Goal: Information Seeking & Learning: Learn about a topic

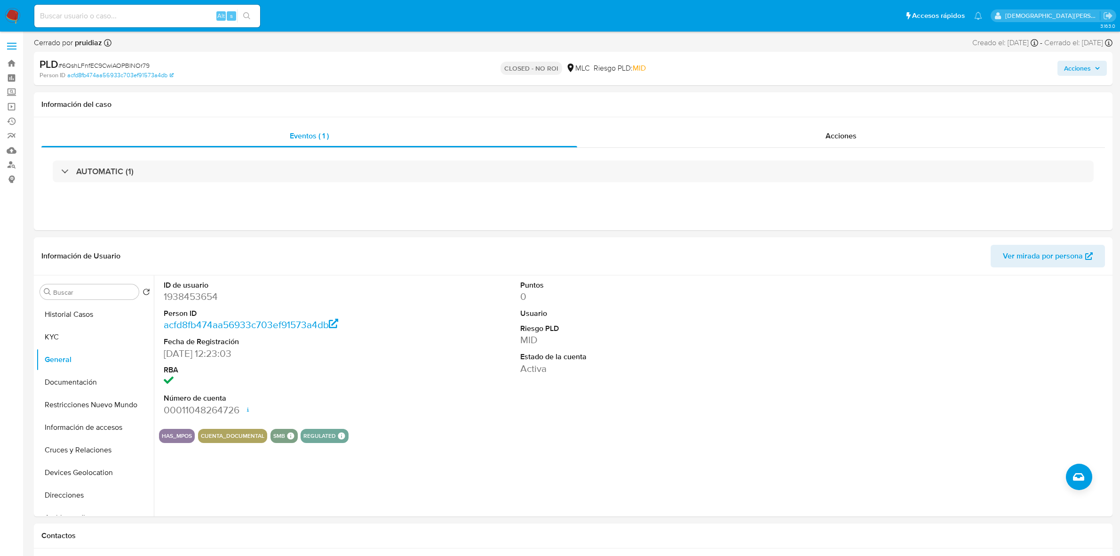
select select "10"
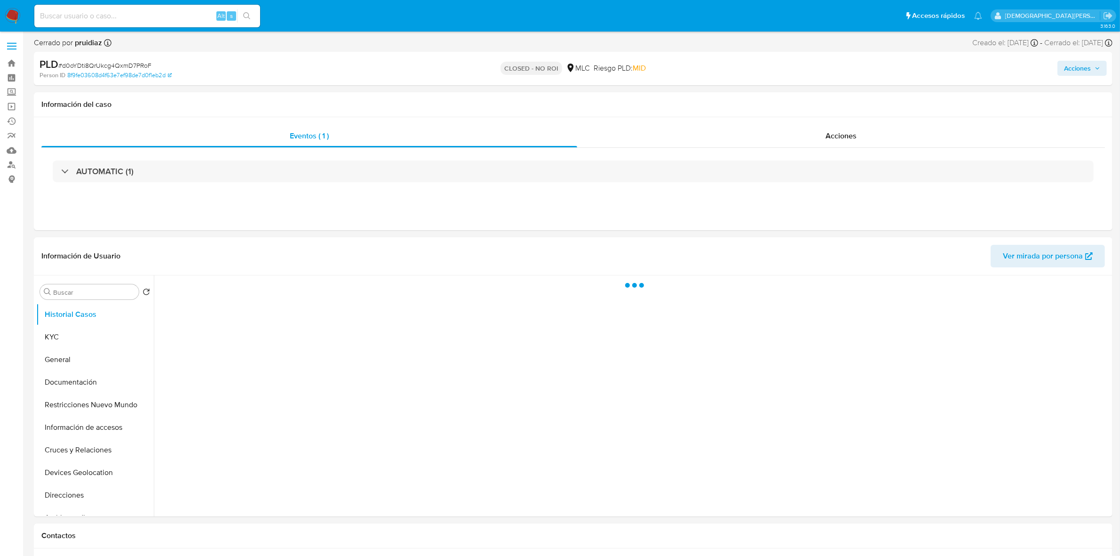
select select "10"
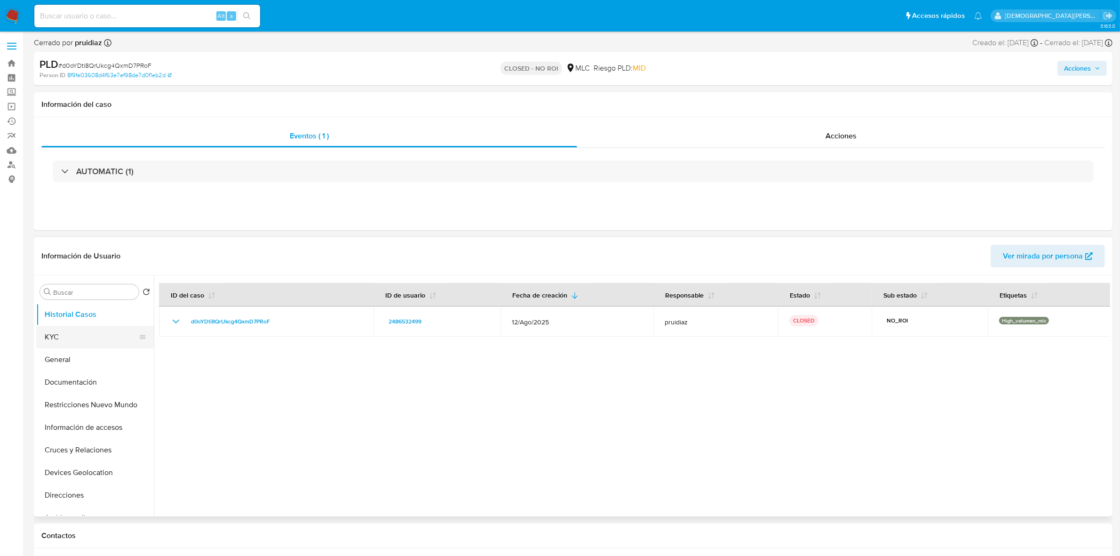
click at [84, 345] on button "KYC" at bounding box center [91, 337] width 110 height 23
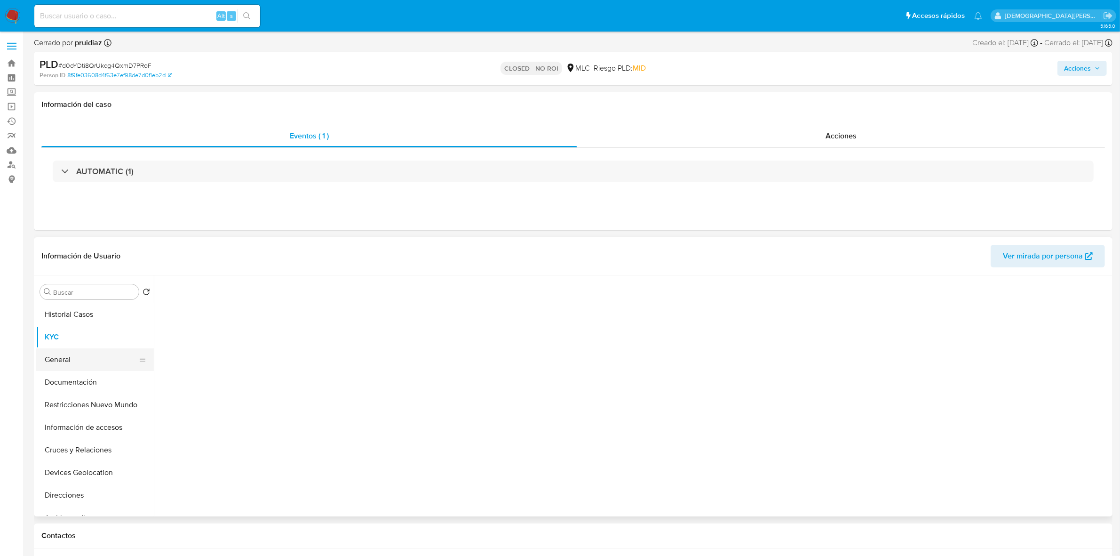
click at [82, 351] on button "General" at bounding box center [91, 359] width 110 height 23
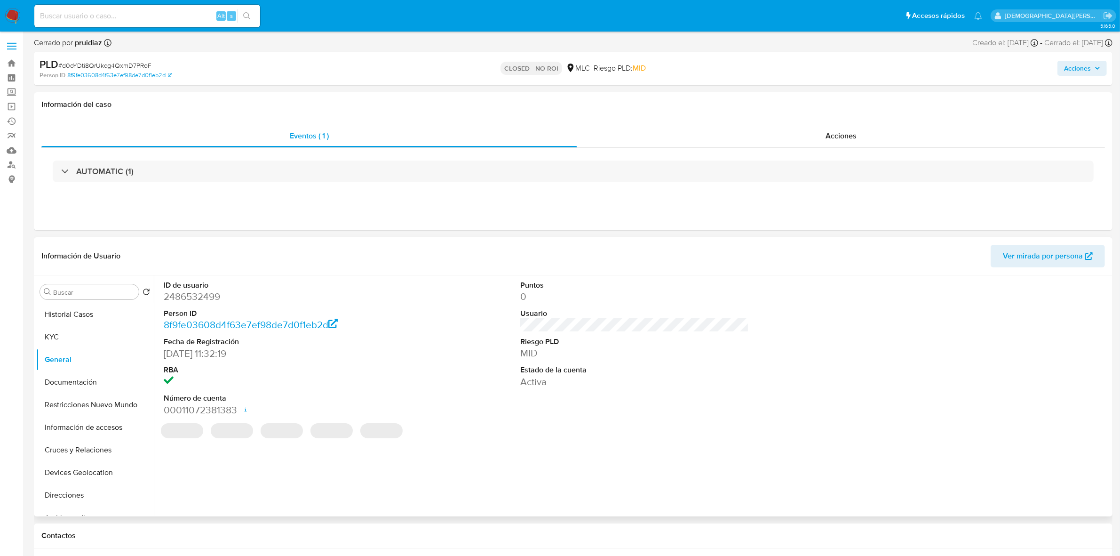
click at [202, 300] on dd "2486532499" at bounding box center [278, 296] width 229 height 13
click at [202, 299] on dd "2486532499" at bounding box center [278, 296] width 229 height 13
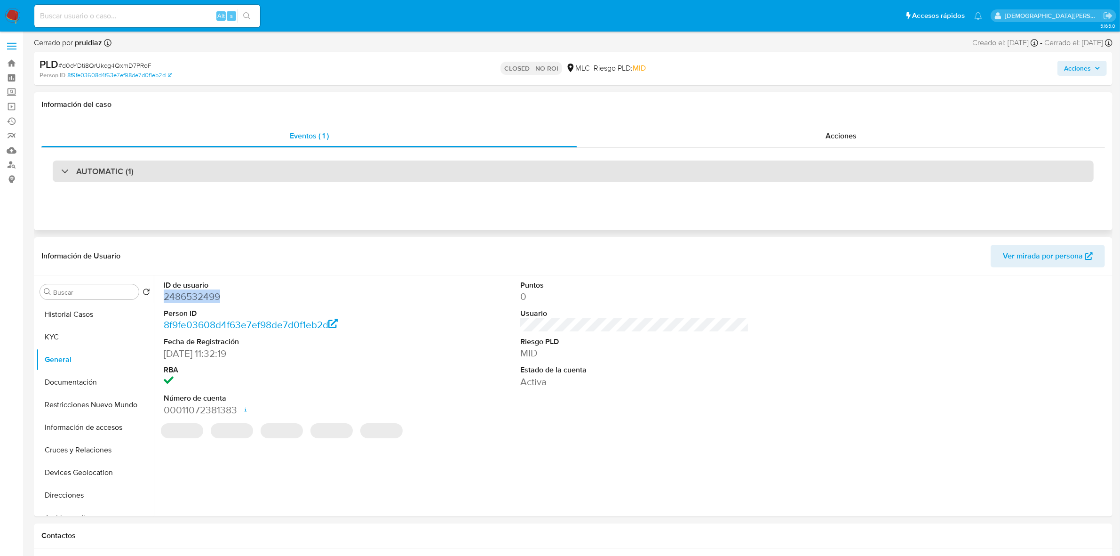
copy dd "2486532499"
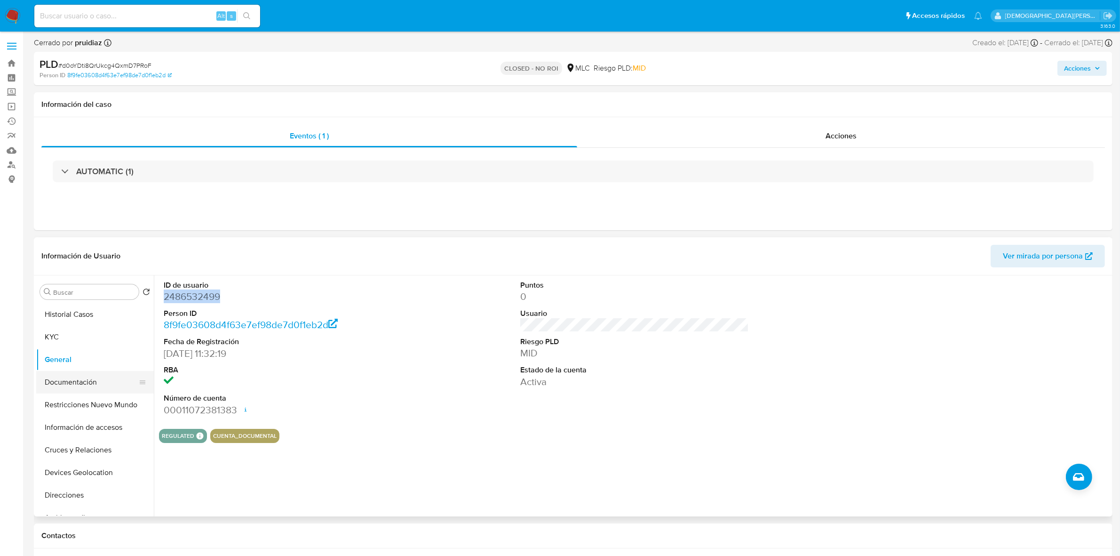
click at [61, 387] on button "Documentación" at bounding box center [91, 382] width 110 height 23
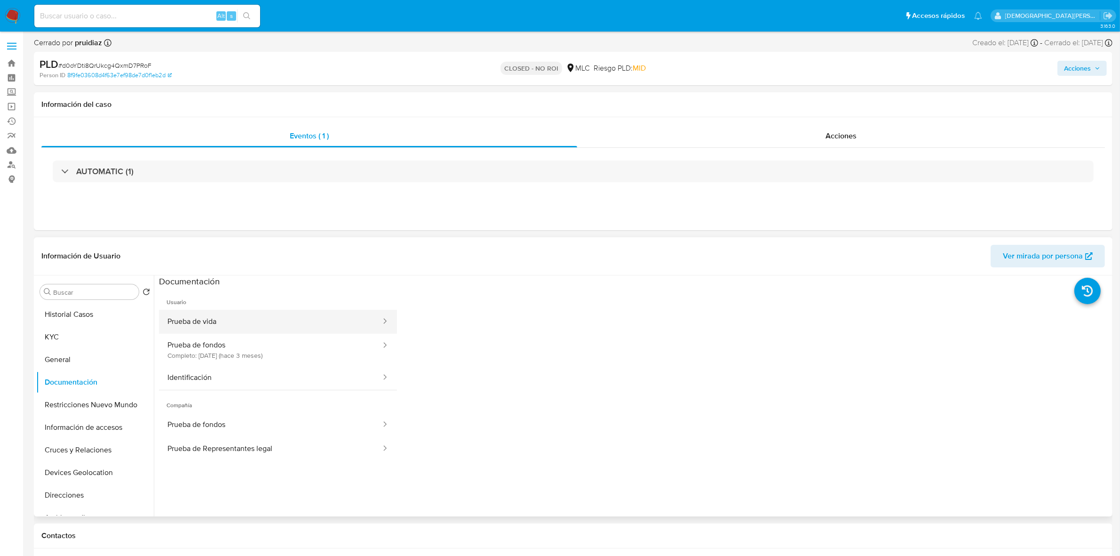
drag, startPoint x: 247, startPoint y: 328, endPoint x: 365, endPoint y: 241, distance: 146.1
click at [247, 327] on button "Prueba de vida" at bounding box center [270, 322] width 223 height 24
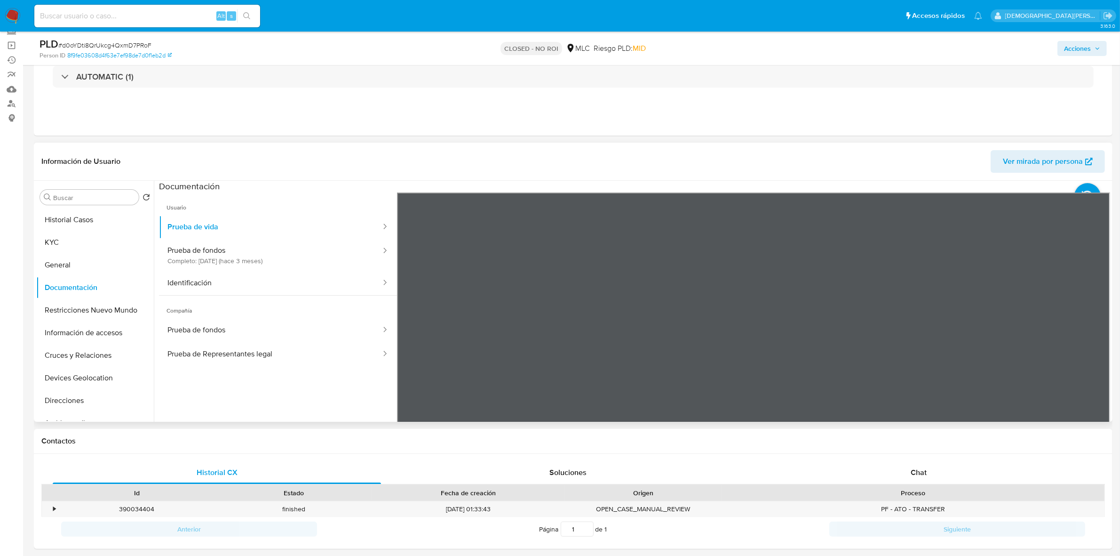
scroll to position [118, 0]
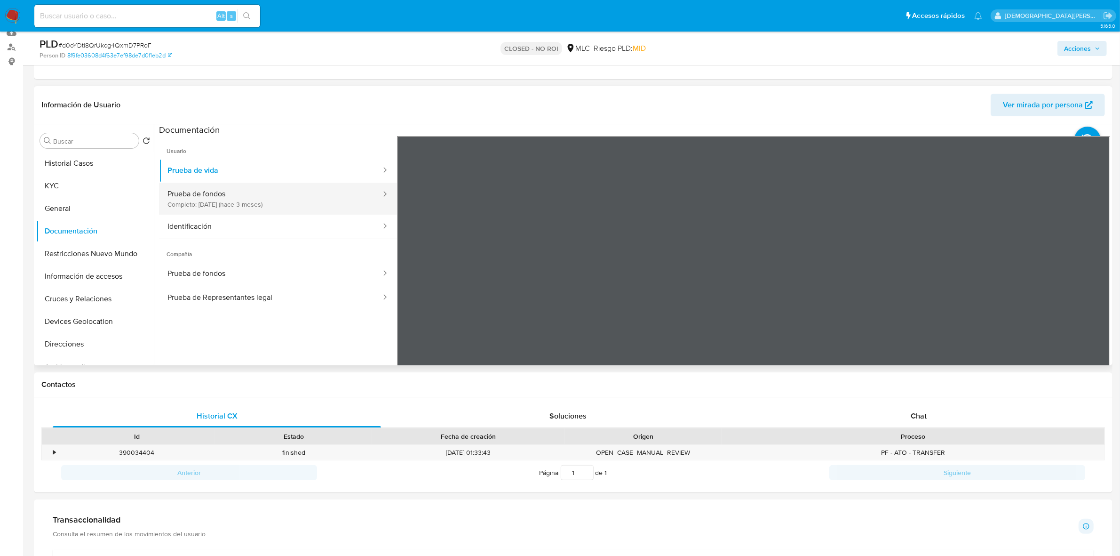
click at [276, 201] on button "Prueba de fondos Completo: 11/07/2025 (hace 3 meses)" at bounding box center [270, 199] width 223 height 32
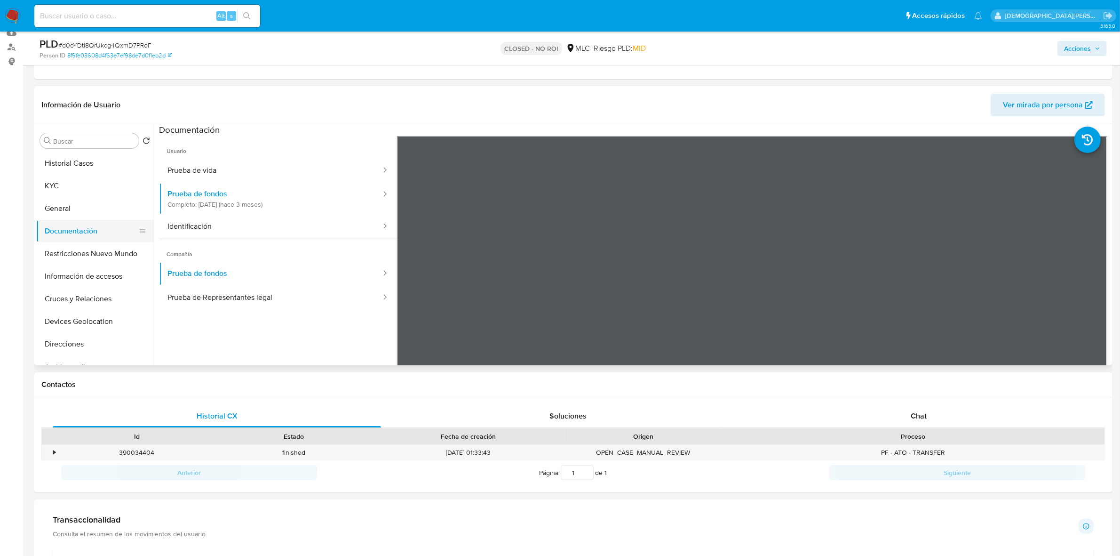
drag, startPoint x: 92, startPoint y: 250, endPoint x: 105, endPoint y: 240, distance: 15.8
click at [92, 250] on button "Restricciones Nuevo Mundo" at bounding box center [95, 253] width 118 height 23
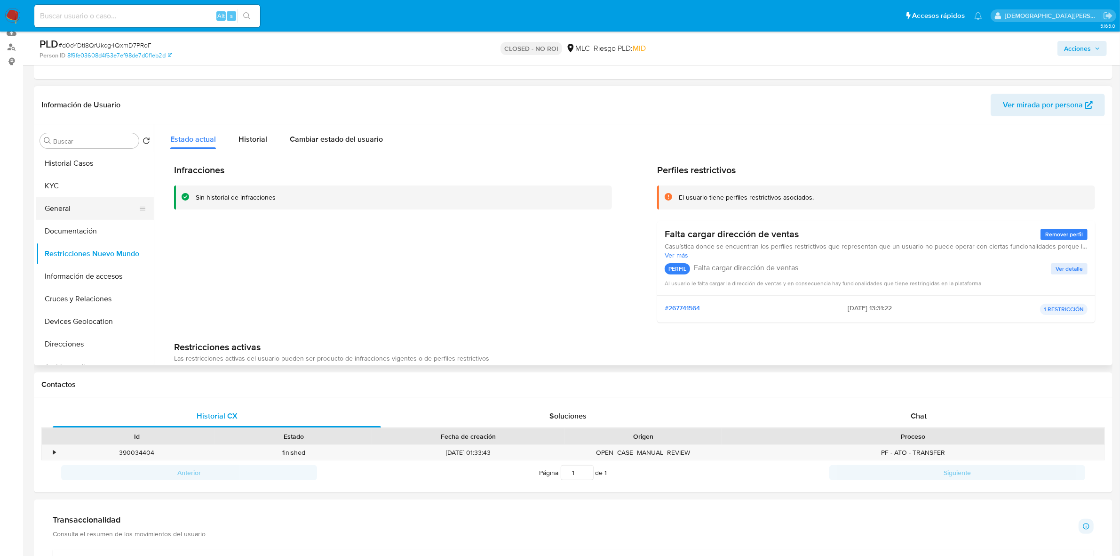
click at [73, 212] on button "General" at bounding box center [91, 208] width 110 height 23
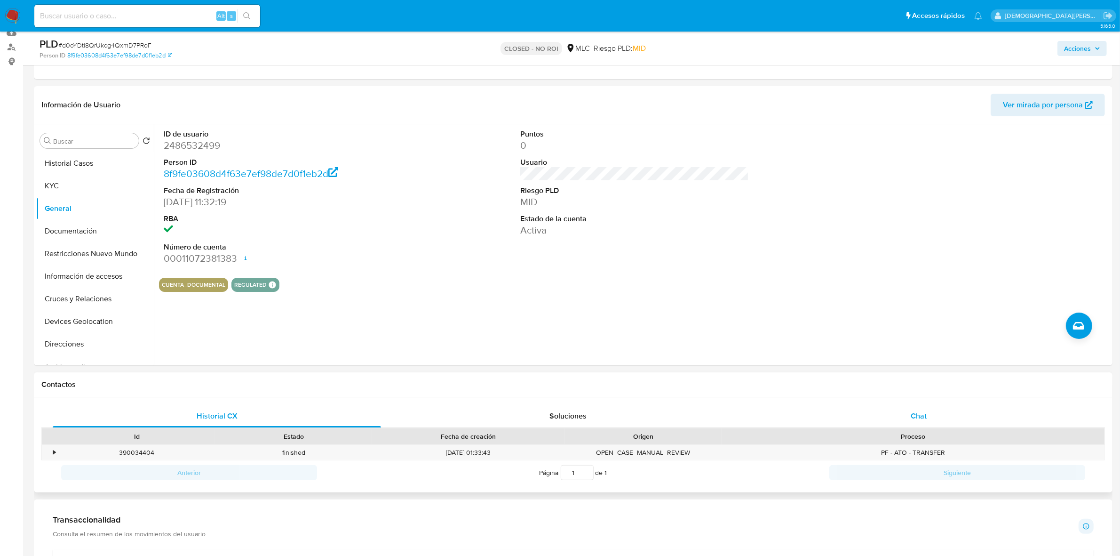
click at [923, 419] on span "Chat" at bounding box center [919, 415] width 16 height 11
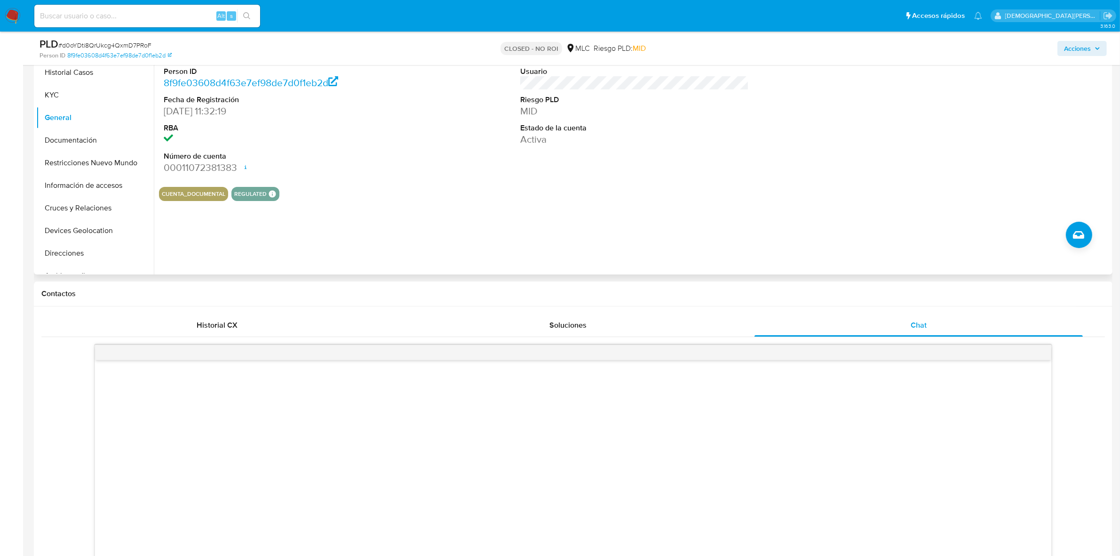
scroll to position [59, 0]
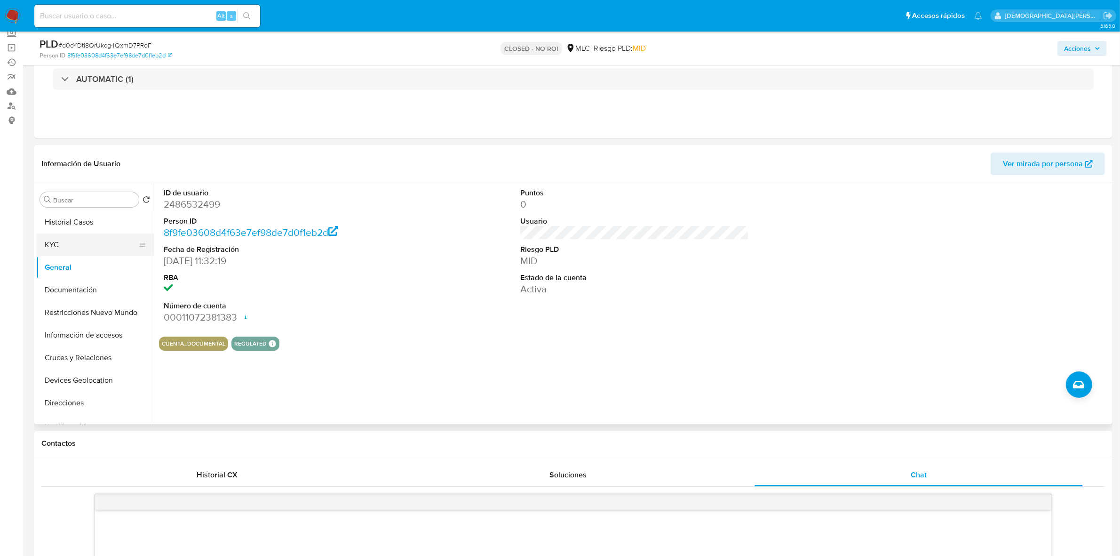
click at [78, 246] on button "KYC" at bounding box center [91, 244] width 110 height 23
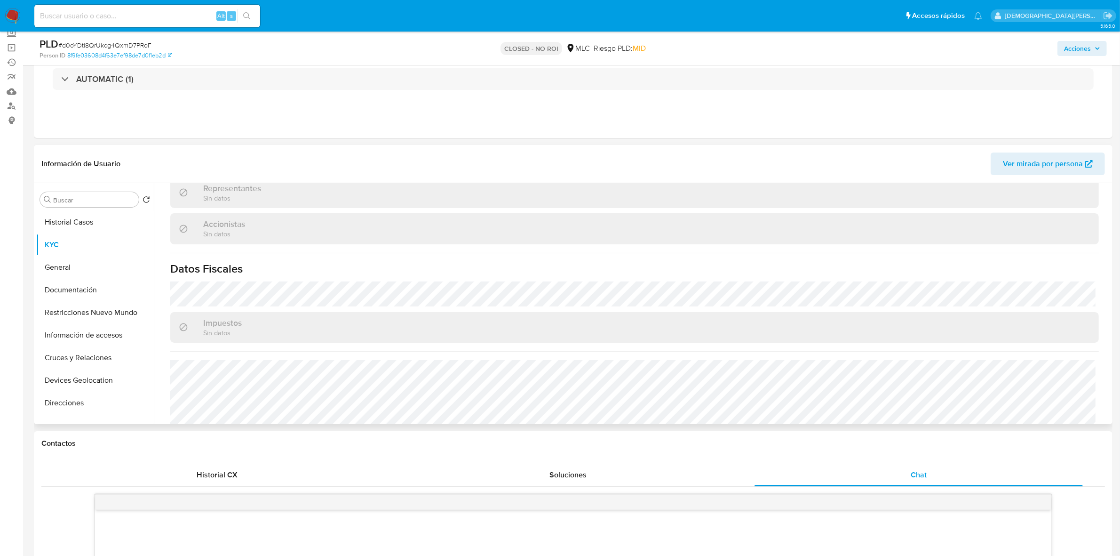
scroll to position [615, 0]
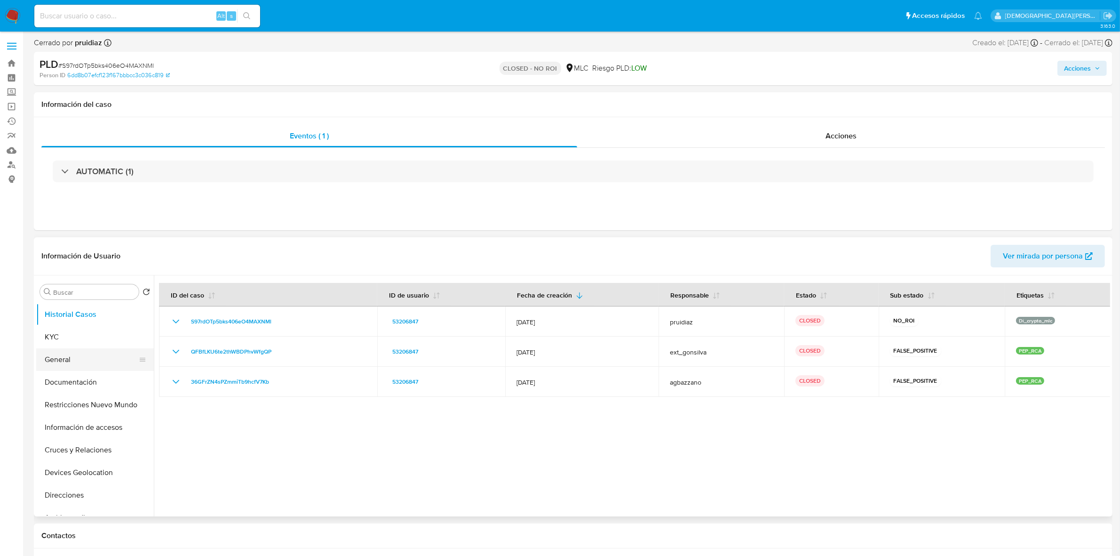
click at [95, 352] on button "General" at bounding box center [91, 359] width 110 height 23
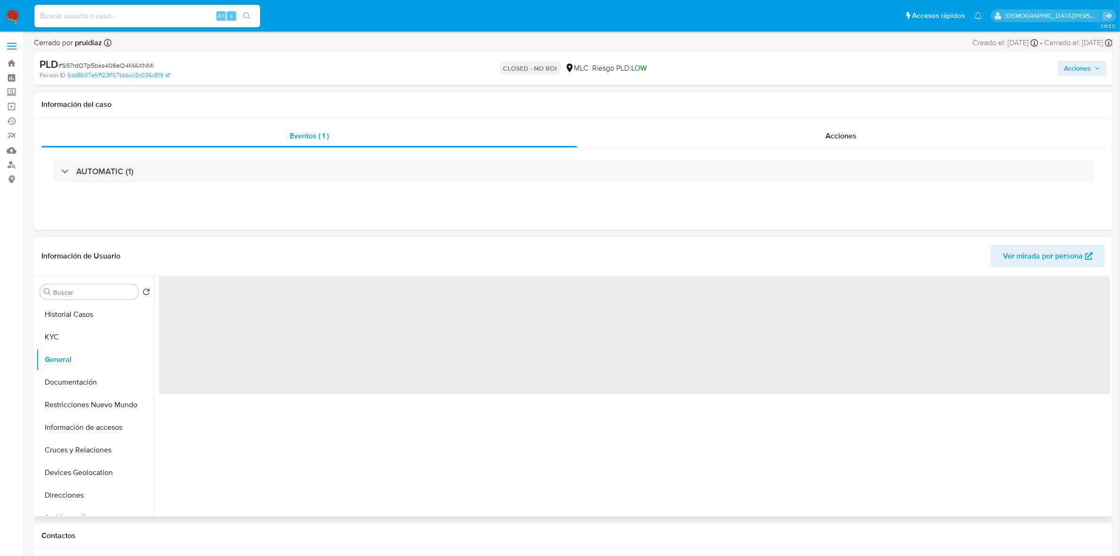
click at [204, 293] on span "‌" at bounding box center [635, 335] width 952 height 118
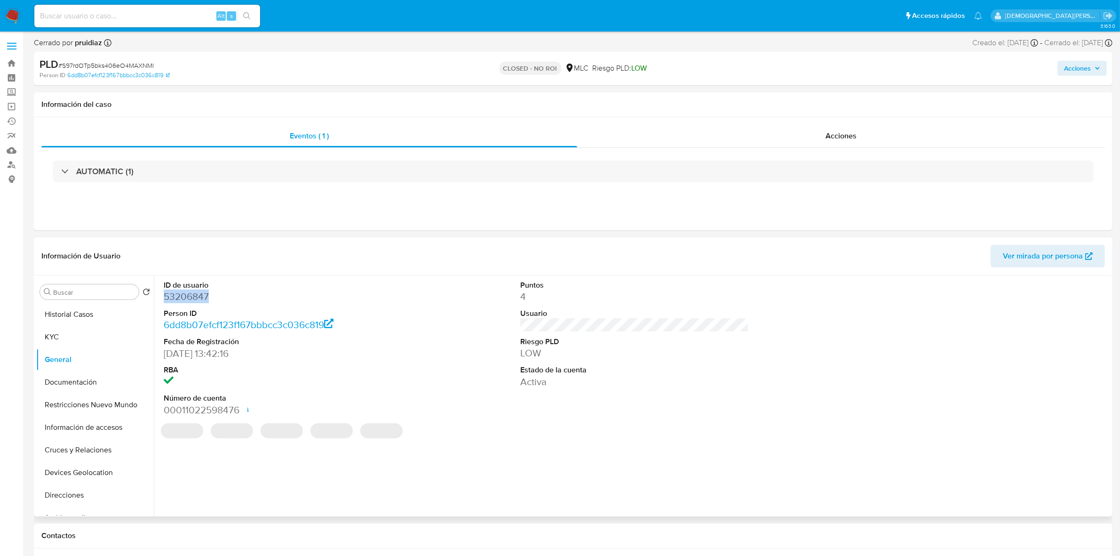
click at [204, 293] on dd "53206847" at bounding box center [278, 296] width 229 height 13
copy dd "53206847"
select select "10"
click at [76, 338] on button "KYC" at bounding box center [91, 337] width 110 height 23
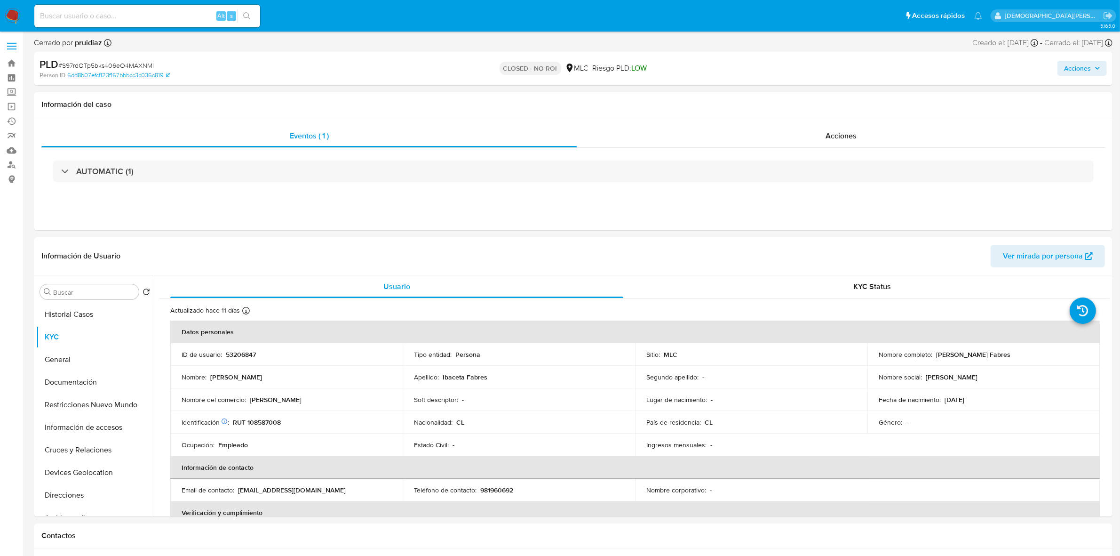
drag, startPoint x: 1018, startPoint y: 356, endPoint x: 943, endPoint y: 354, distance: 75.3
click at [934, 355] on div "Nombre completo : José Miguel Ibaceta Fabres" at bounding box center [984, 354] width 210 height 8
click at [100, 379] on button "Documentación" at bounding box center [91, 382] width 110 height 23
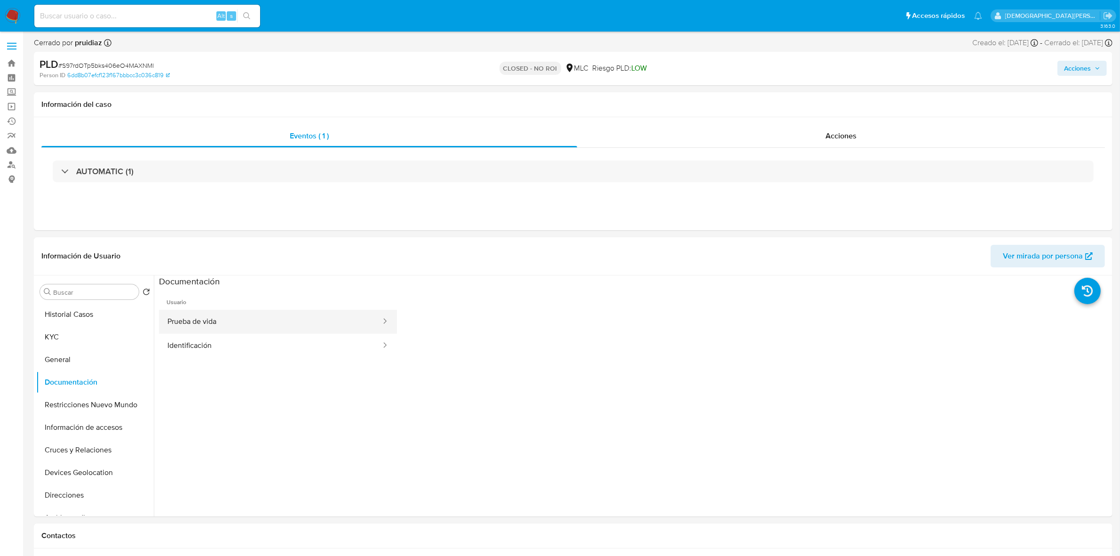
click at [295, 313] on button "Prueba de vida" at bounding box center [270, 322] width 223 height 24
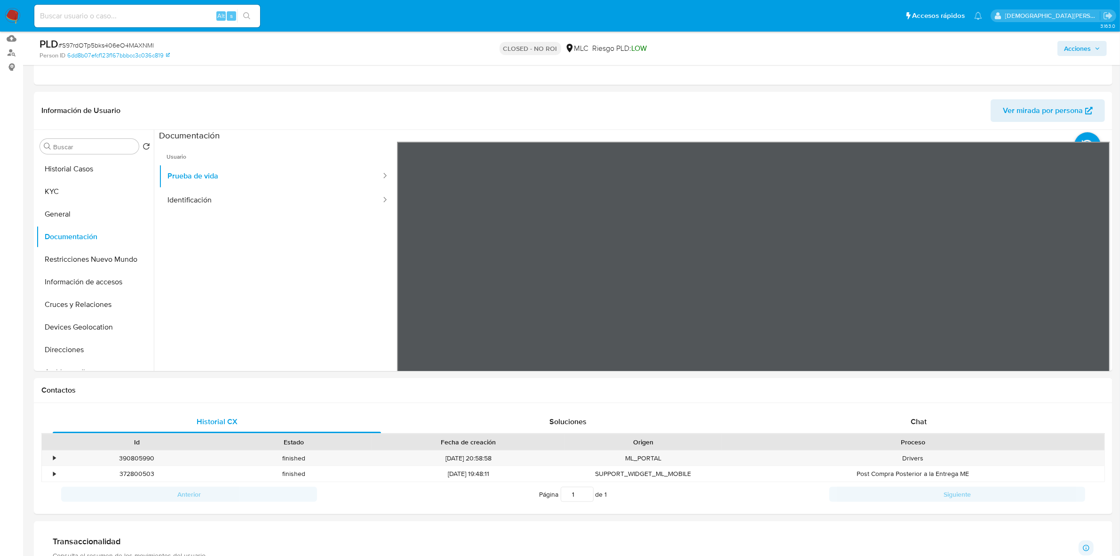
scroll to position [118, 0]
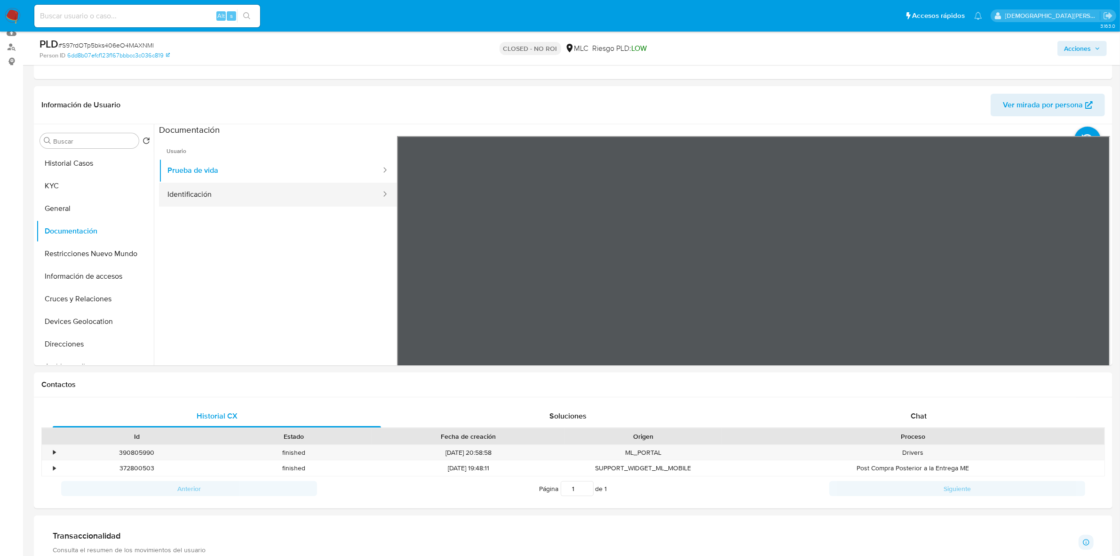
click at [285, 198] on button "Identificación" at bounding box center [270, 195] width 223 height 24
click at [1092, 288] on icon at bounding box center [1098, 289] width 19 height 19
click at [88, 252] on button "Restricciones Nuevo Mundo" at bounding box center [91, 253] width 110 height 23
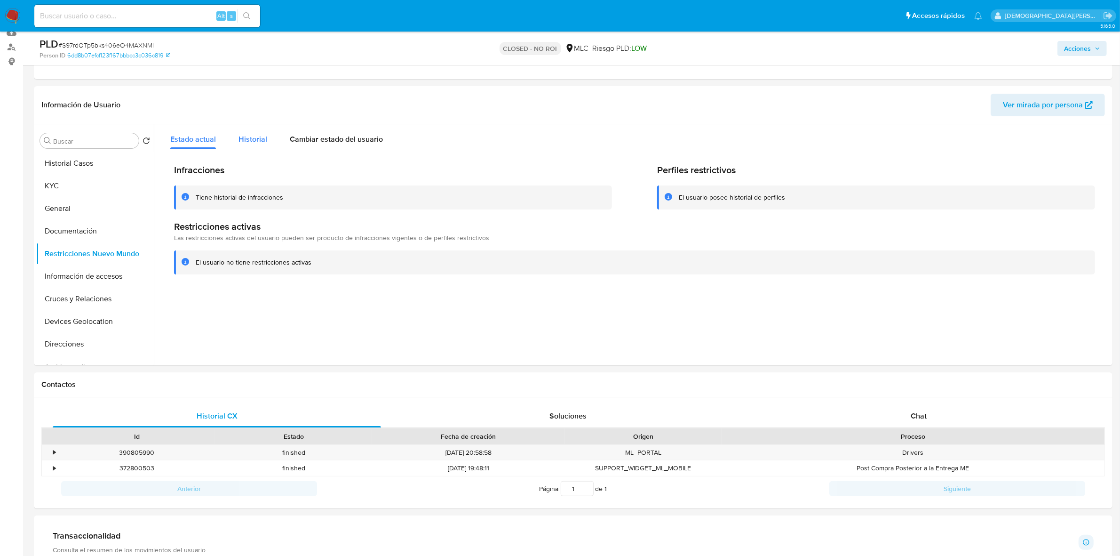
click at [246, 138] on span "Historial" at bounding box center [253, 139] width 29 height 11
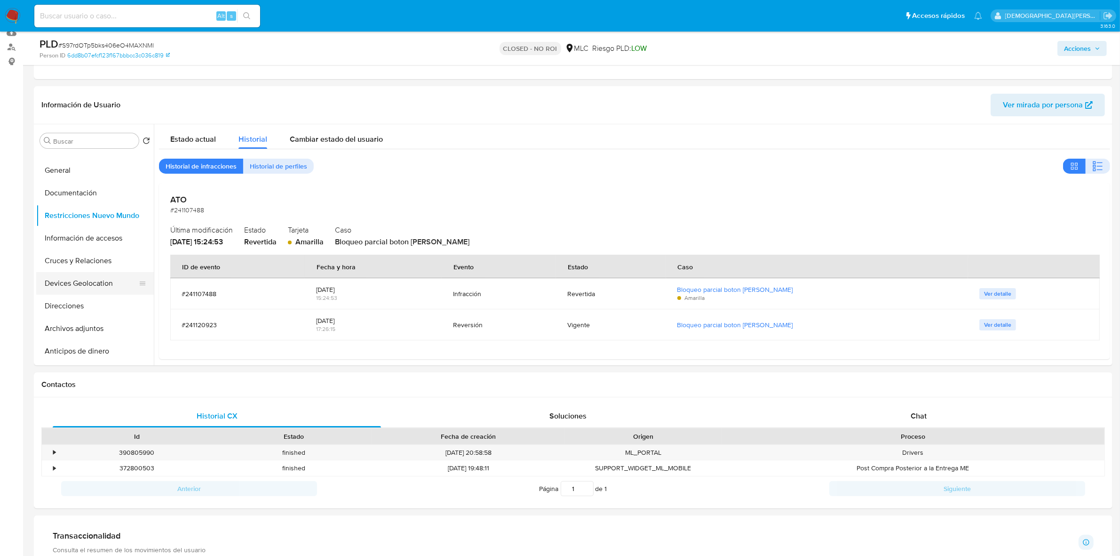
scroll to position [59, 0]
click at [85, 207] on button "Información de accesos" at bounding box center [91, 217] width 110 height 23
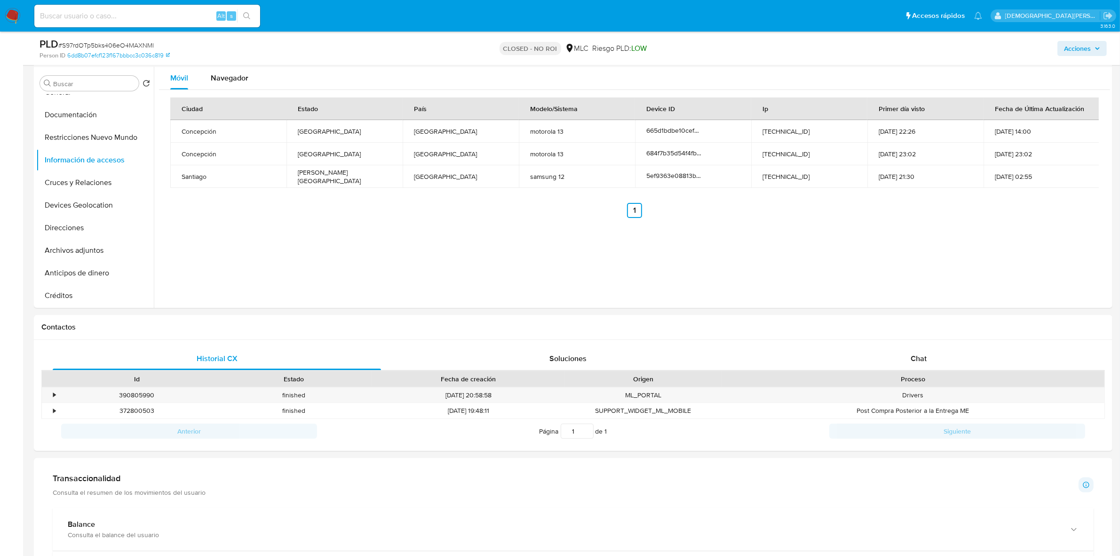
scroll to position [118, 0]
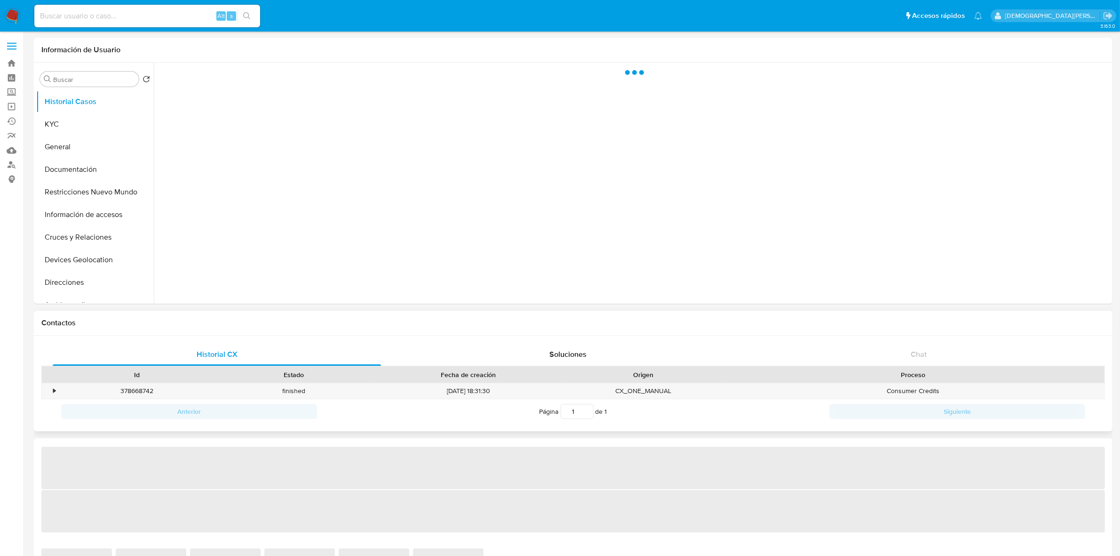
select select "10"
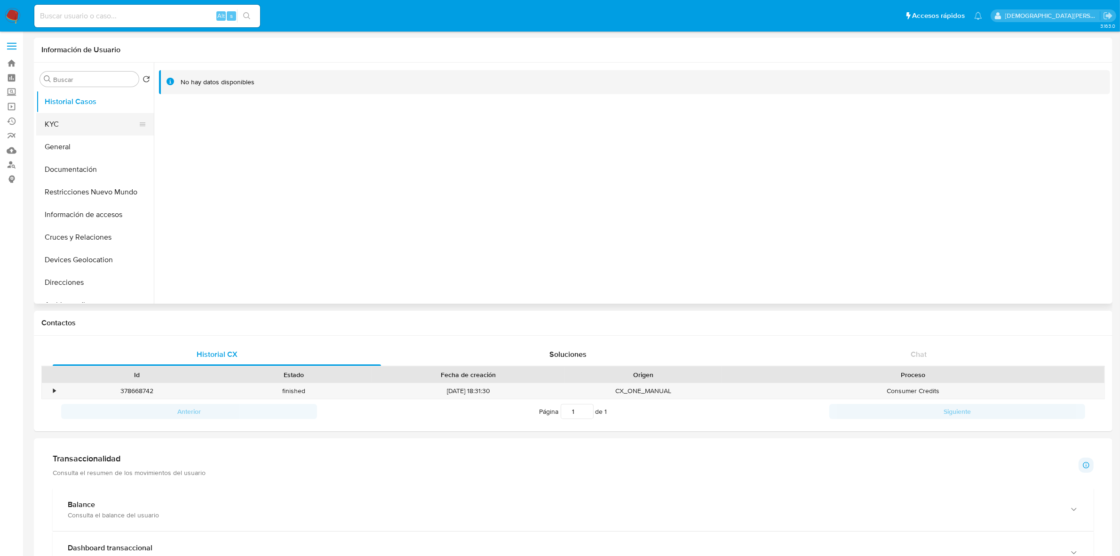
click at [100, 128] on button "KYC" at bounding box center [91, 124] width 110 height 23
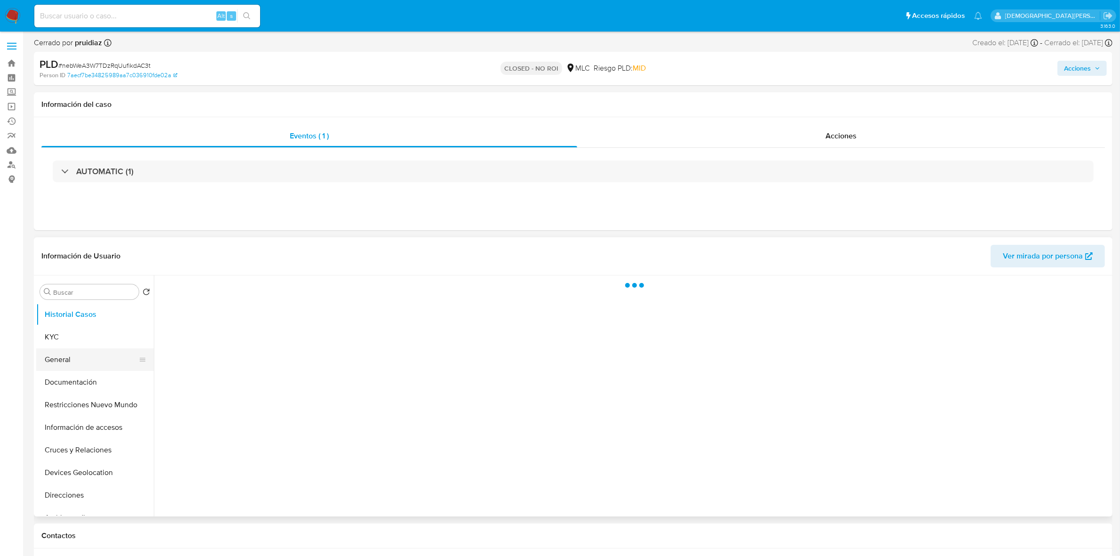
select select "10"
click at [99, 362] on button "General" at bounding box center [91, 359] width 110 height 23
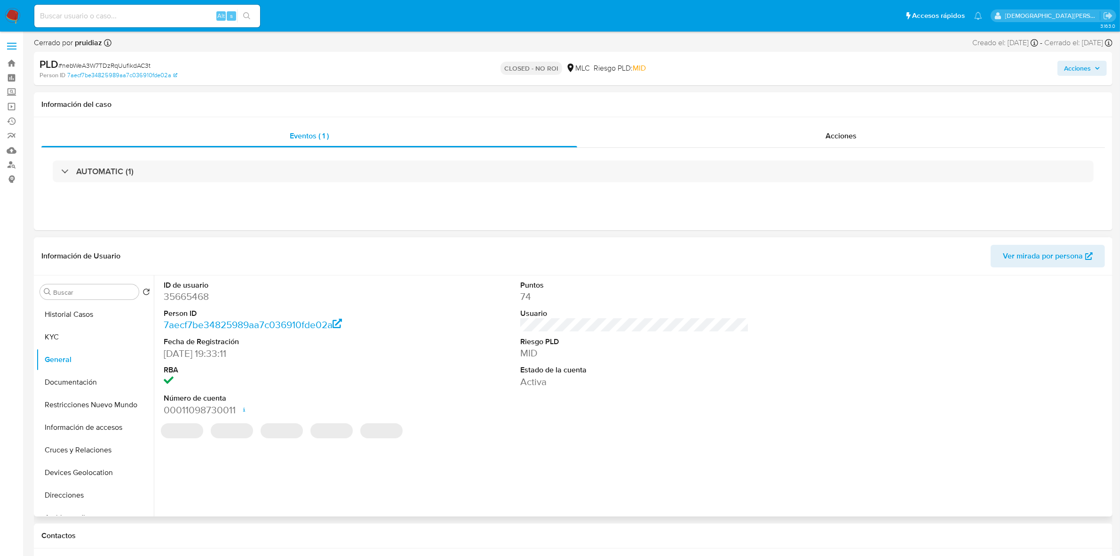
click at [196, 302] on dd "35665468" at bounding box center [278, 296] width 229 height 13
click at [198, 303] on dd "35665468" at bounding box center [278, 296] width 229 height 13
copy dd "35665468"
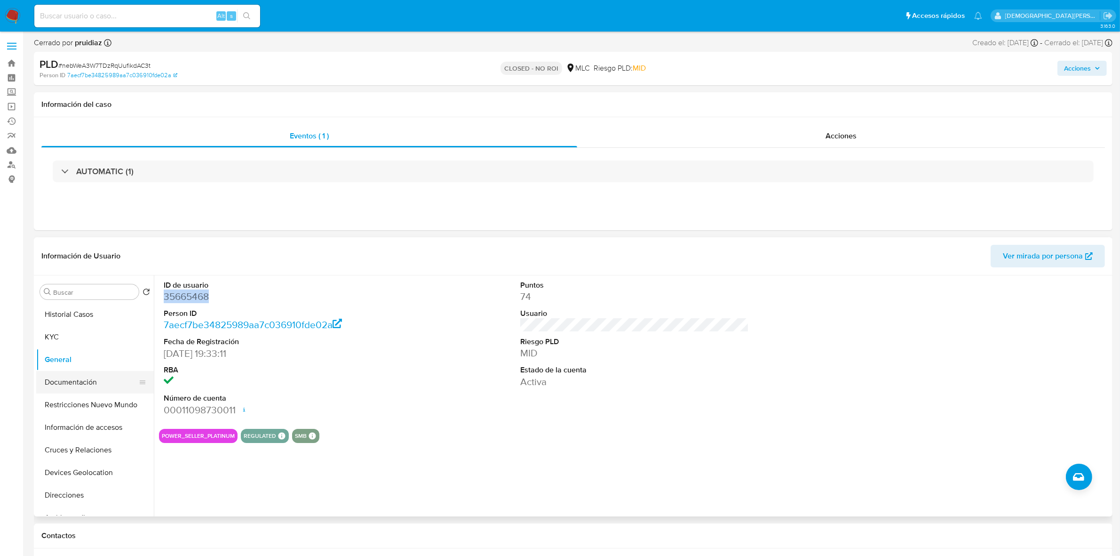
click at [93, 386] on button "Documentación" at bounding box center [91, 382] width 110 height 23
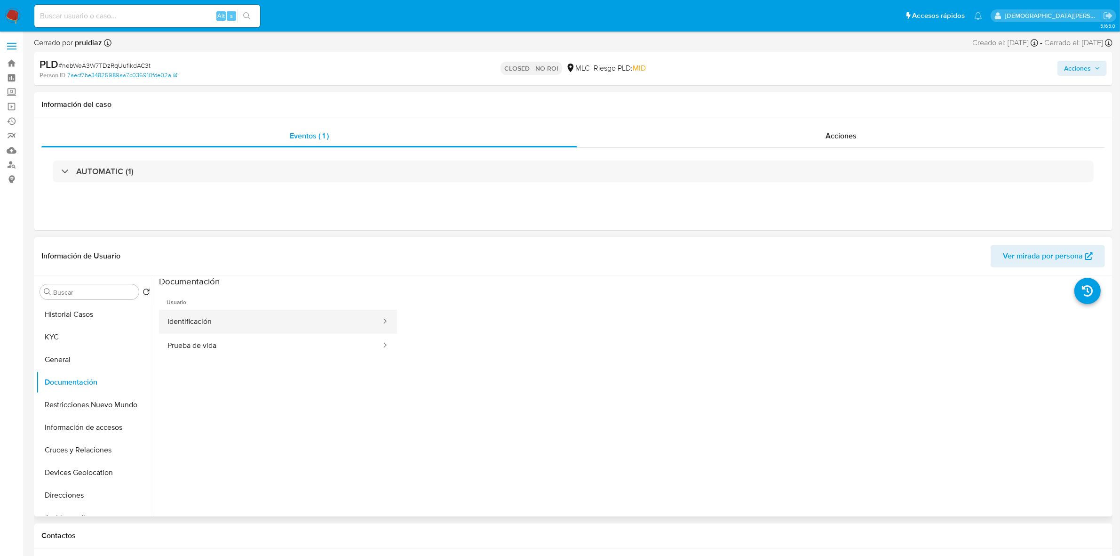
click at [363, 323] on button "Identificación" at bounding box center [270, 322] width 223 height 24
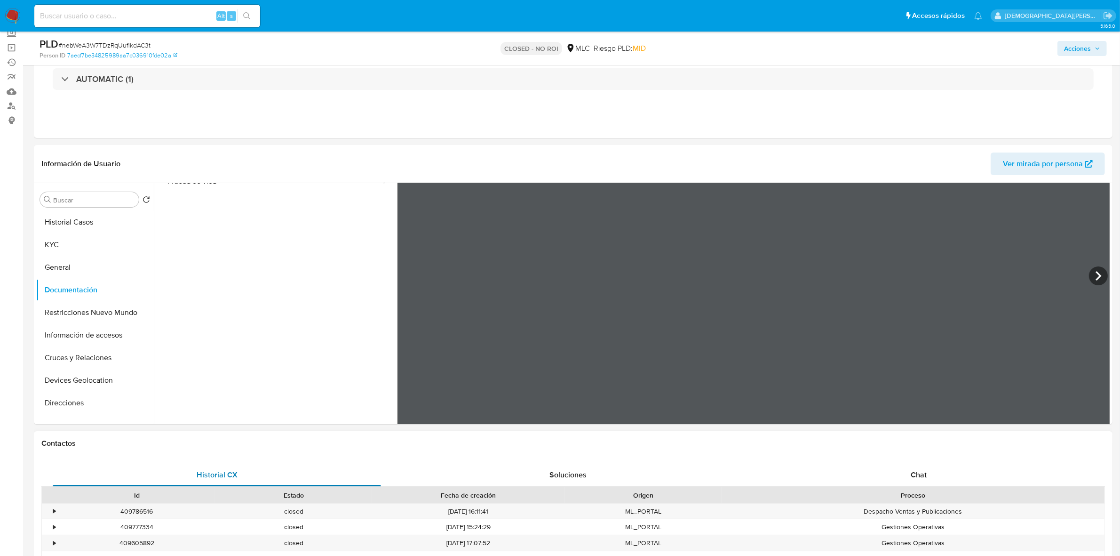
scroll to position [79, 0]
click at [92, 236] on button "KYC" at bounding box center [91, 244] width 110 height 23
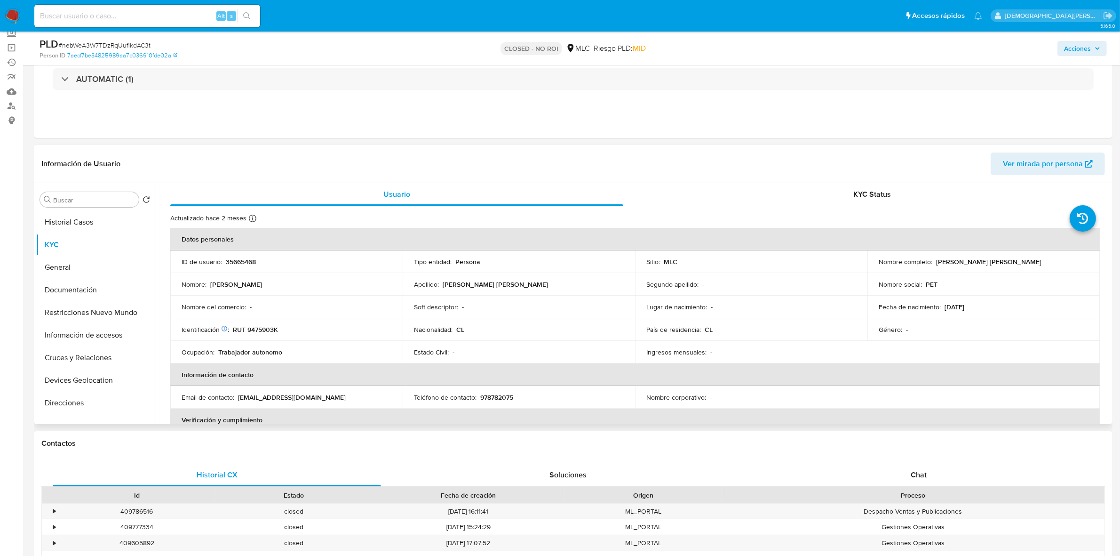
drag, startPoint x: 1045, startPoint y: 263, endPoint x: 935, endPoint y: 262, distance: 110.6
click at [934, 263] on div "Nombre completo : Artemio Carmelo Cabrera Cáceres" at bounding box center [984, 261] width 210 height 8
click at [476, 121] on div "Eventos ( 1 ) Acciones AUTOMATIC (1)" at bounding box center [573, 81] width 1079 height 113
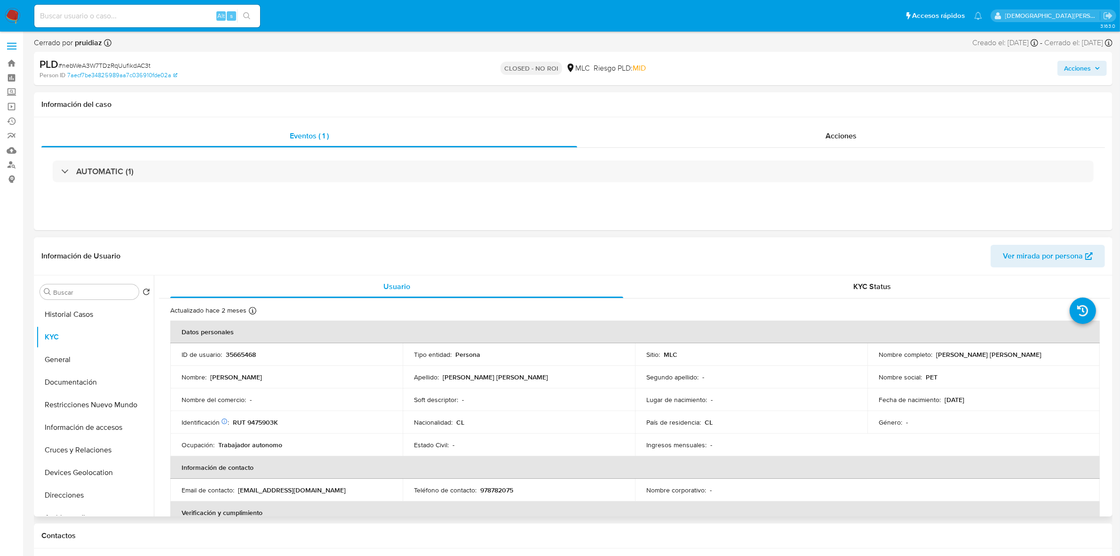
drag, startPoint x: 1037, startPoint y: 355, endPoint x: 933, endPoint y: 354, distance: 103.5
click at [933, 354] on div "Nombre completo : Artemio Carmelo Cabrera Cáceres" at bounding box center [984, 354] width 210 height 8
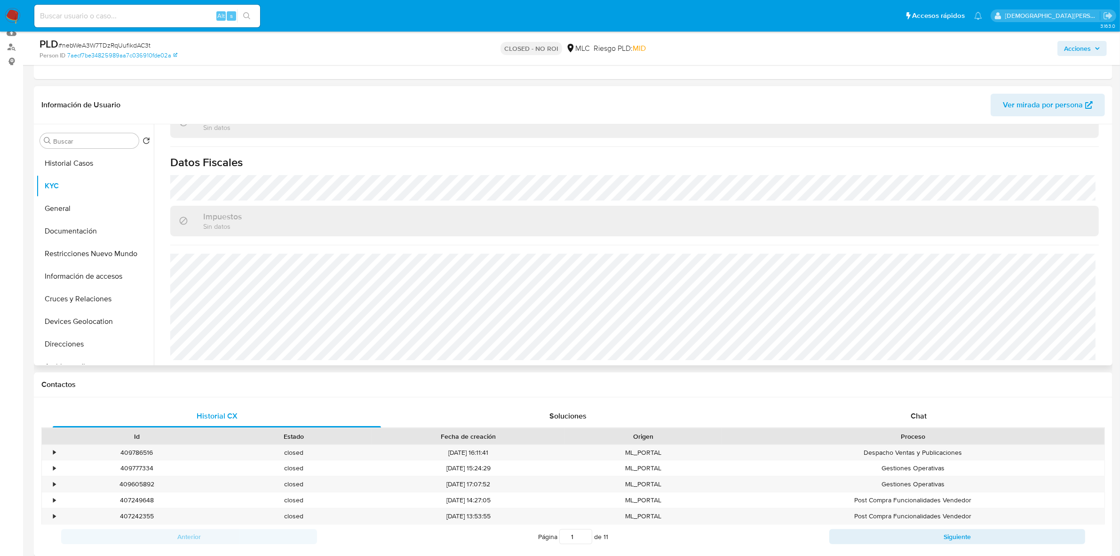
scroll to position [519, 0]
drag, startPoint x: 70, startPoint y: 207, endPoint x: 83, endPoint y: 203, distance: 14.3
click at [70, 204] on button "General" at bounding box center [91, 208] width 110 height 23
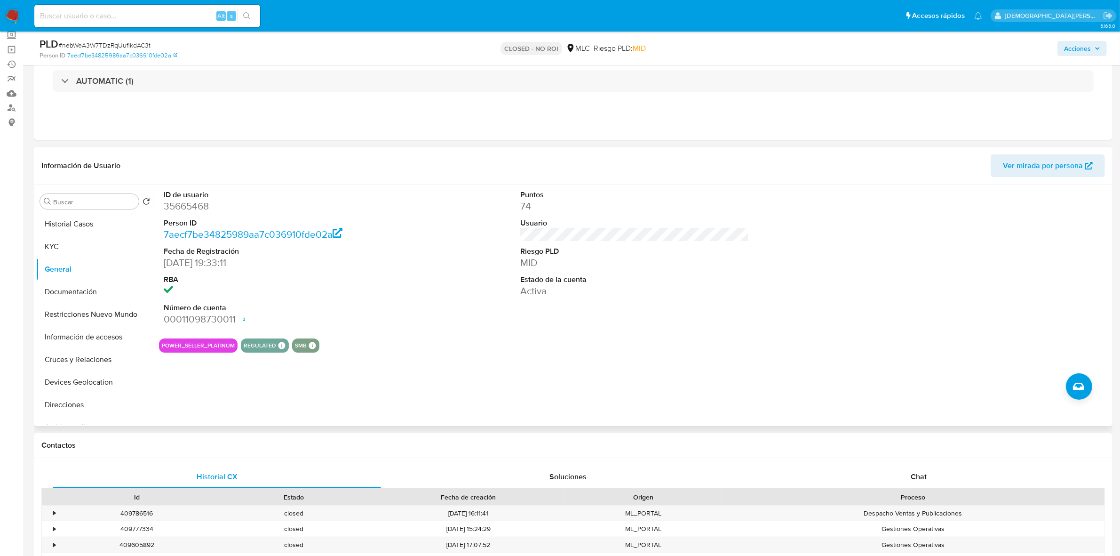
scroll to position [0, 0]
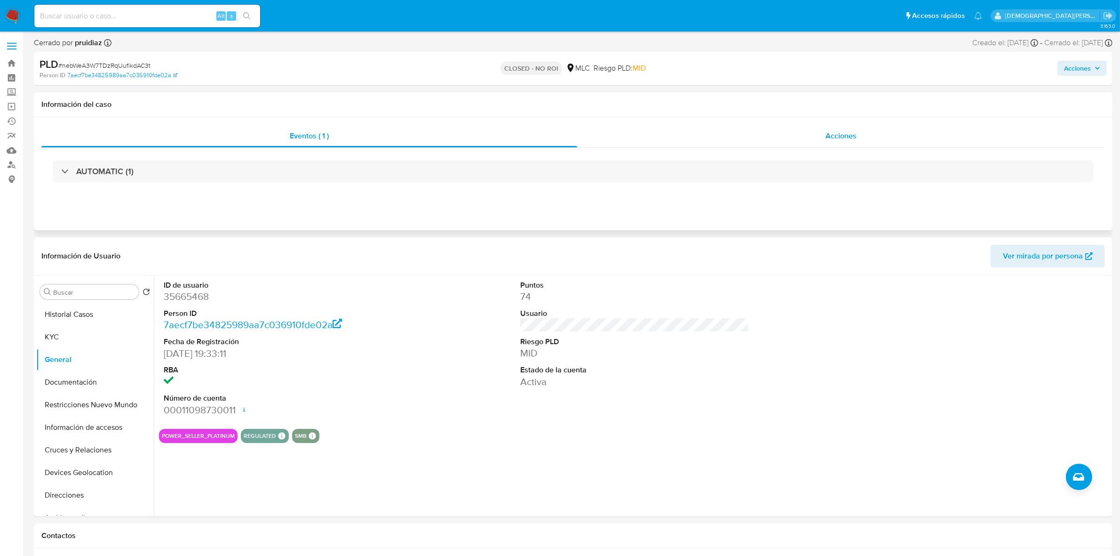
click at [833, 130] on span "Acciones" at bounding box center [841, 135] width 31 height 11
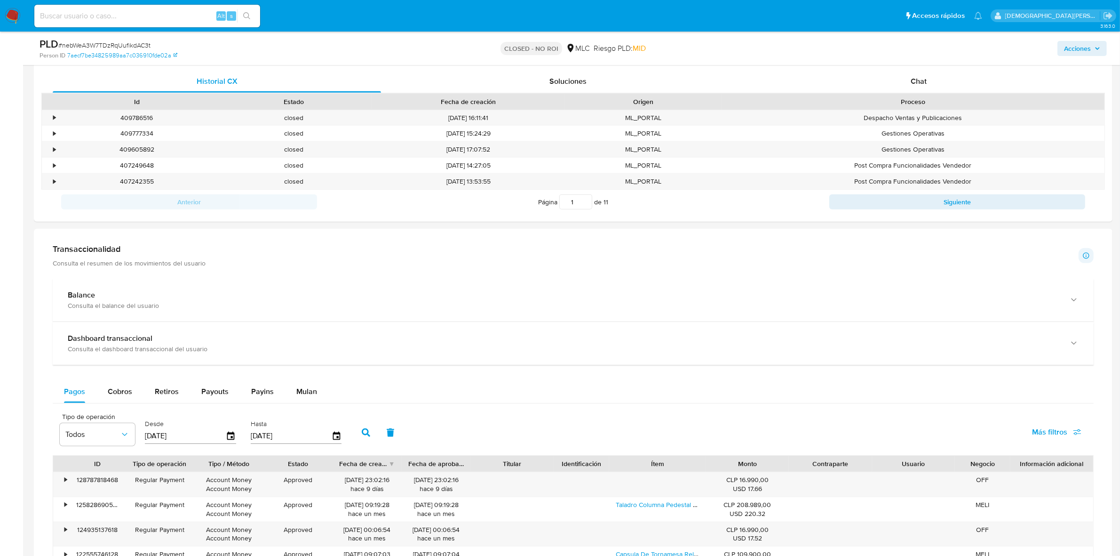
scroll to position [588, 0]
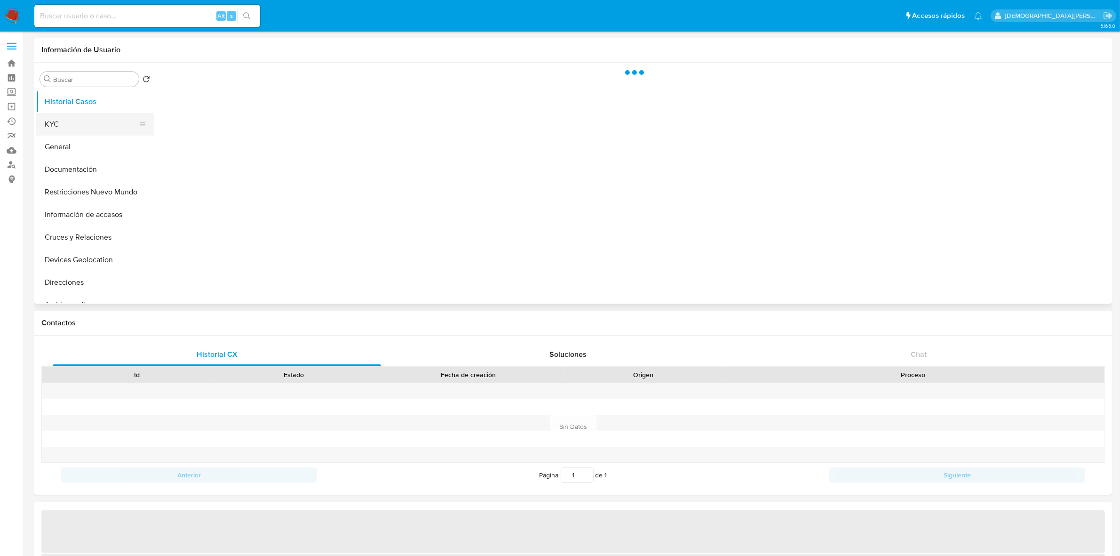
click at [101, 128] on button "KYC" at bounding box center [91, 124] width 110 height 23
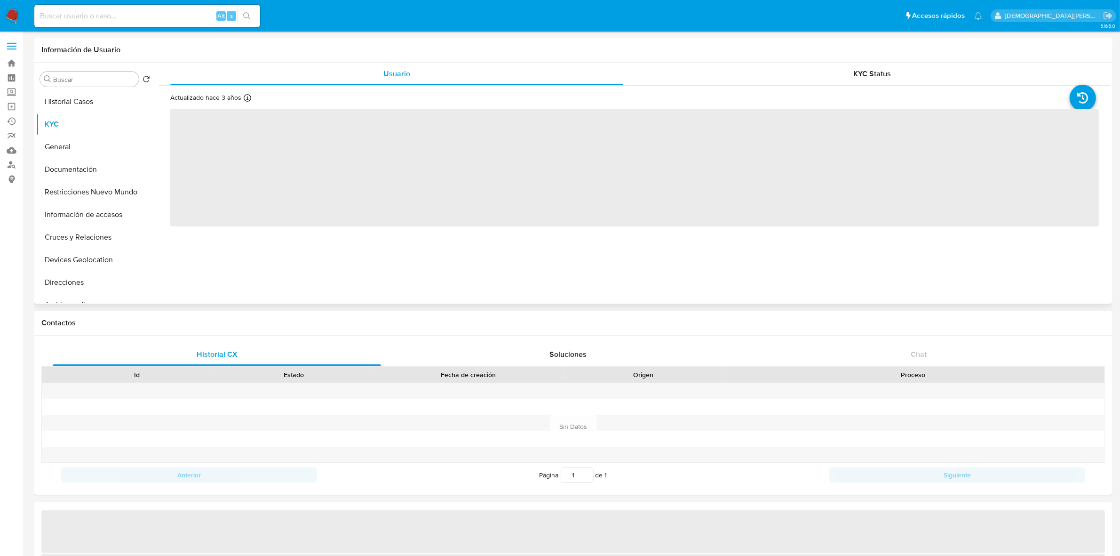
select select "10"
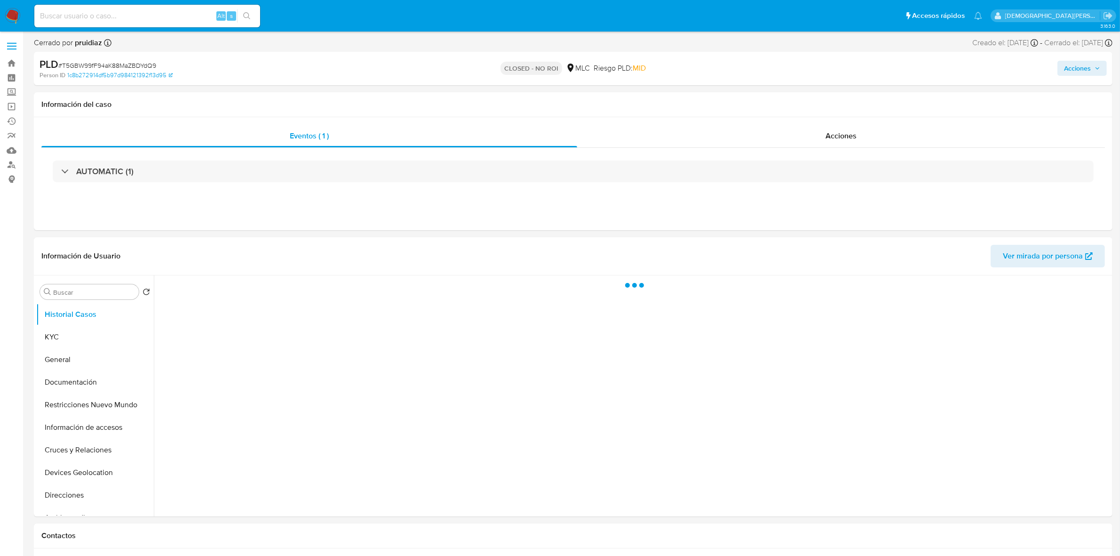
select select "10"
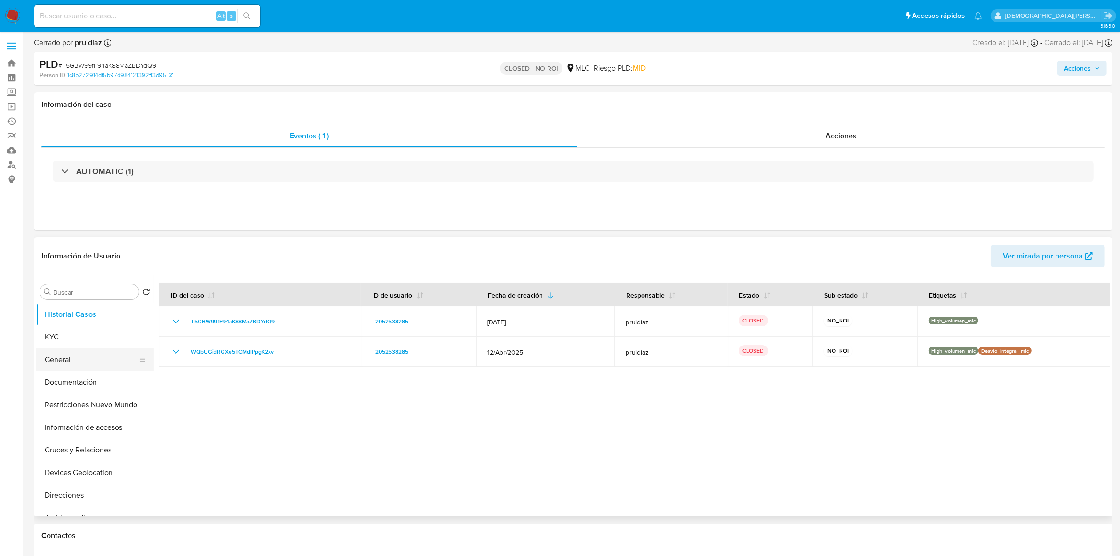
click at [85, 355] on button "General" at bounding box center [91, 359] width 110 height 23
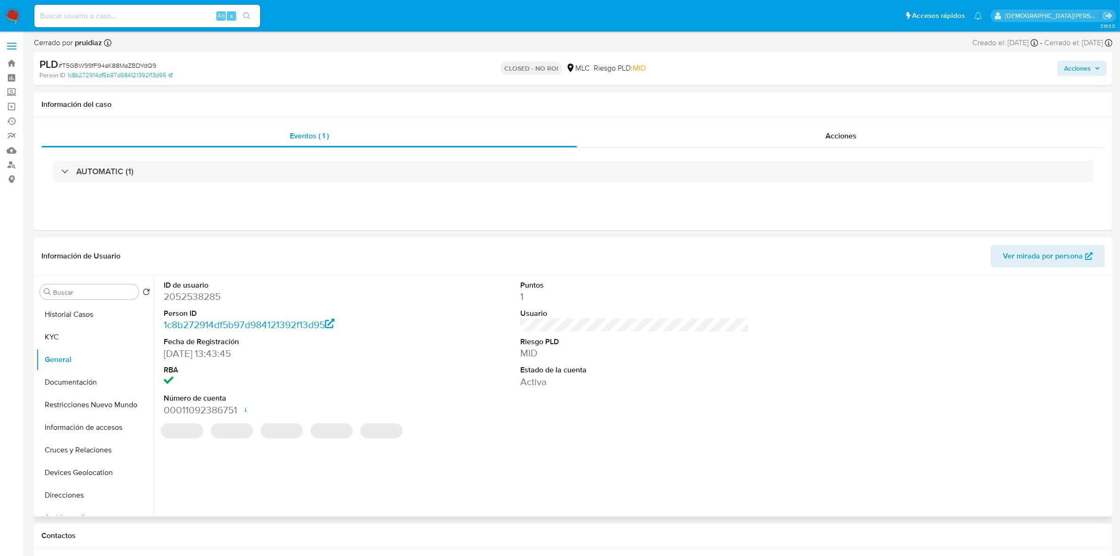
click at [207, 298] on dd "2052538285" at bounding box center [278, 296] width 229 height 13
copy dd "2052538285"
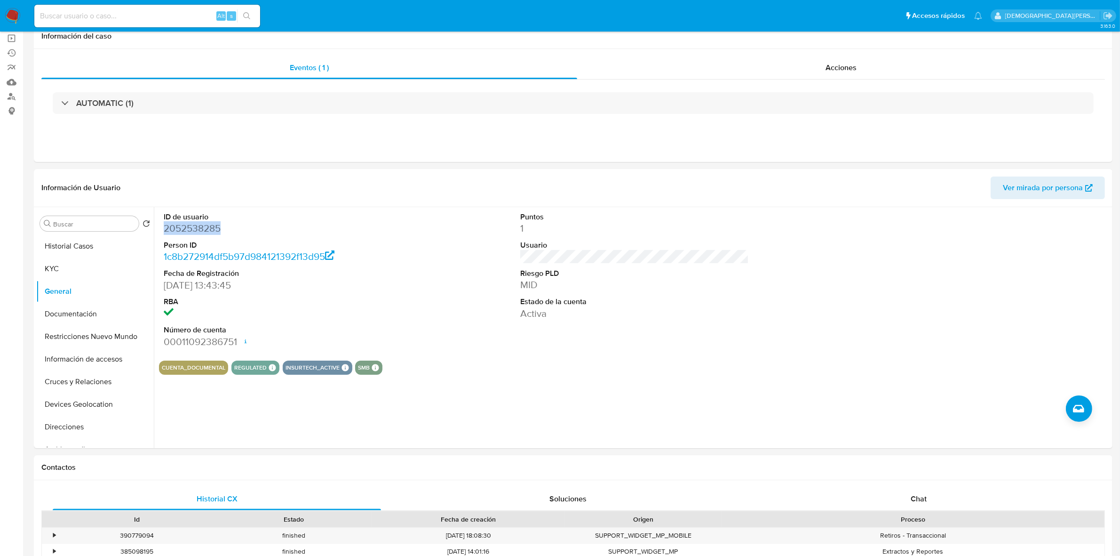
scroll to position [294, 0]
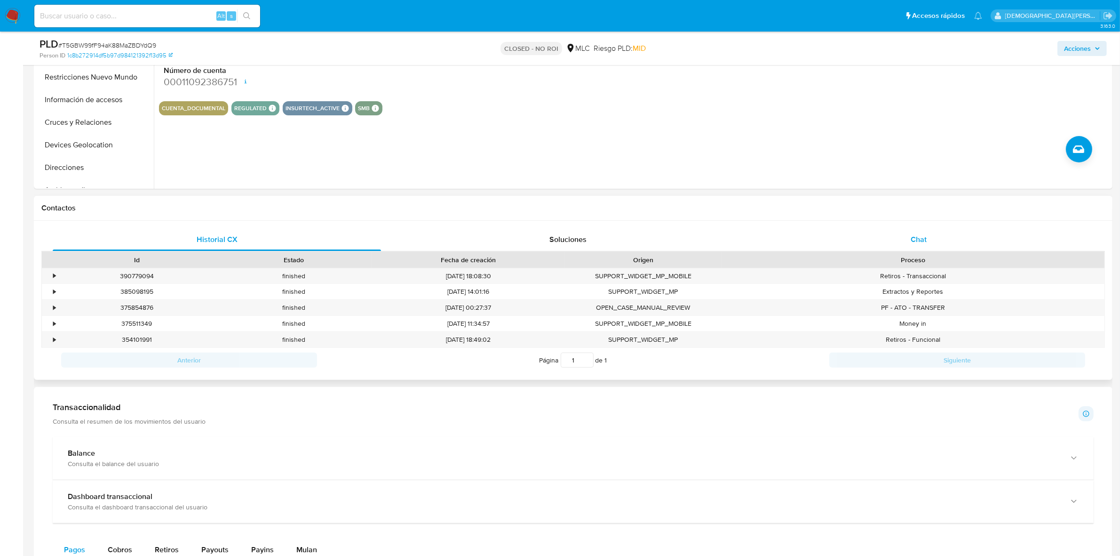
click at [911, 238] on span "Chat" at bounding box center [919, 239] width 16 height 11
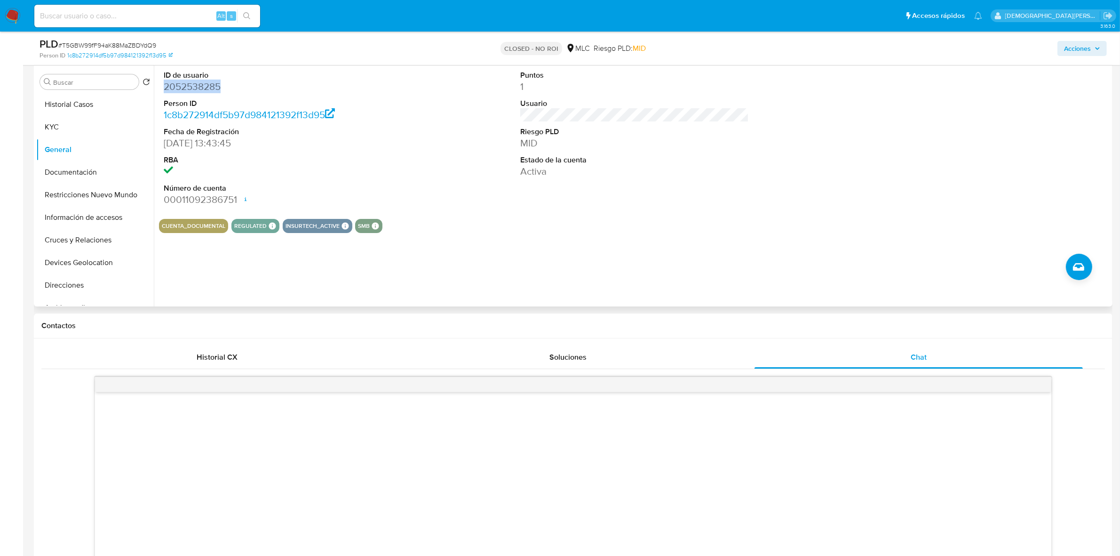
scroll to position [0, 0]
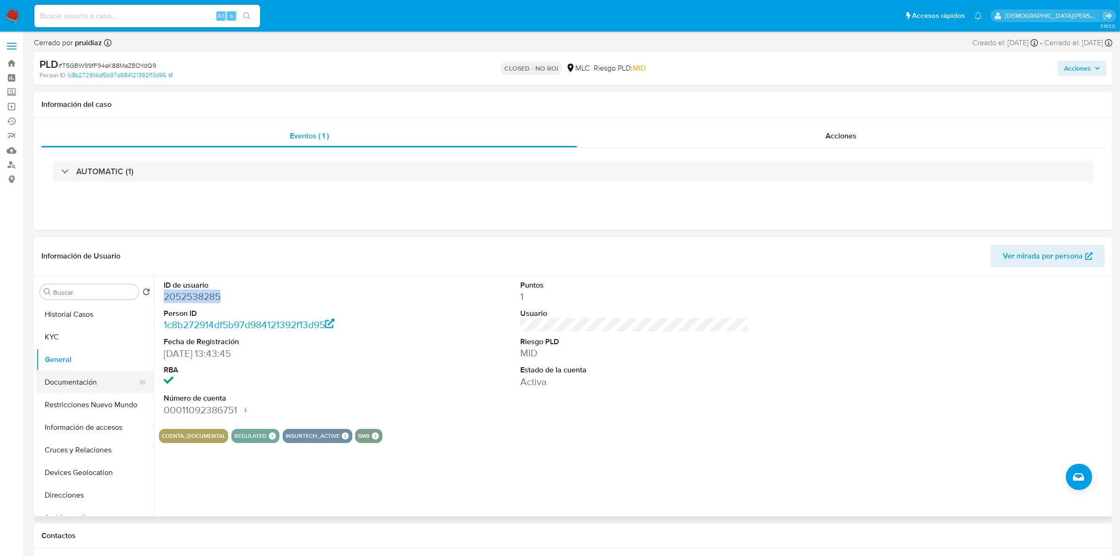
click at [96, 385] on button "Documentación" at bounding box center [91, 382] width 110 height 23
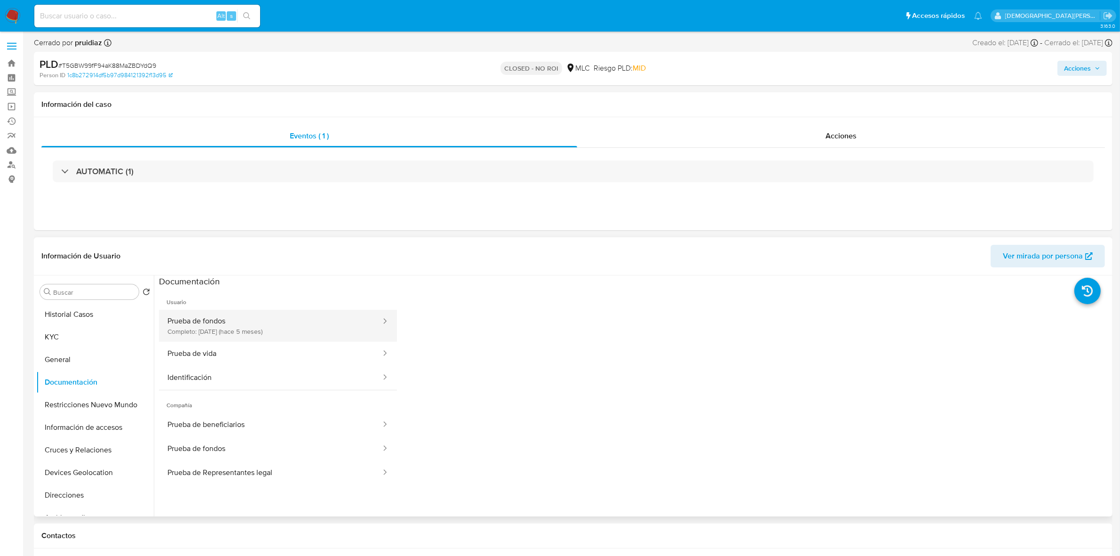
click at [312, 325] on button "Prueba de fondos Completo: [DATE] (hace 5 meses)" at bounding box center [270, 326] width 223 height 32
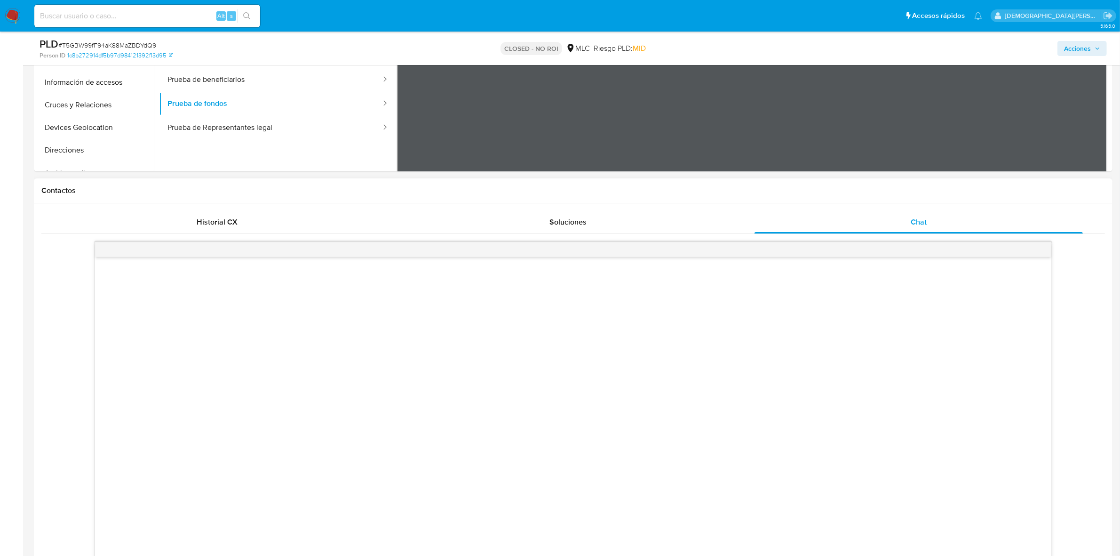
scroll to position [471, 0]
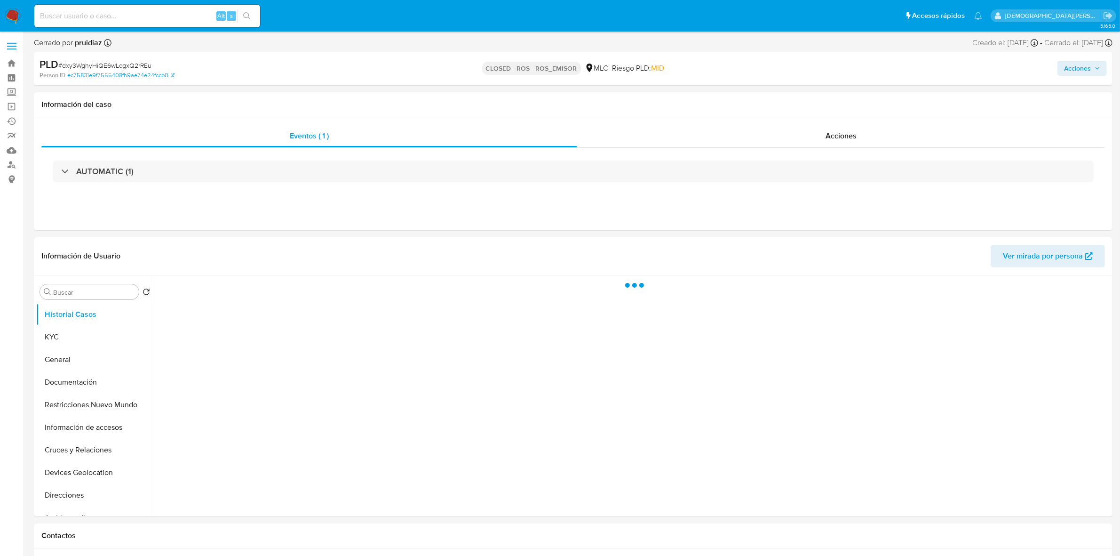
select select "10"
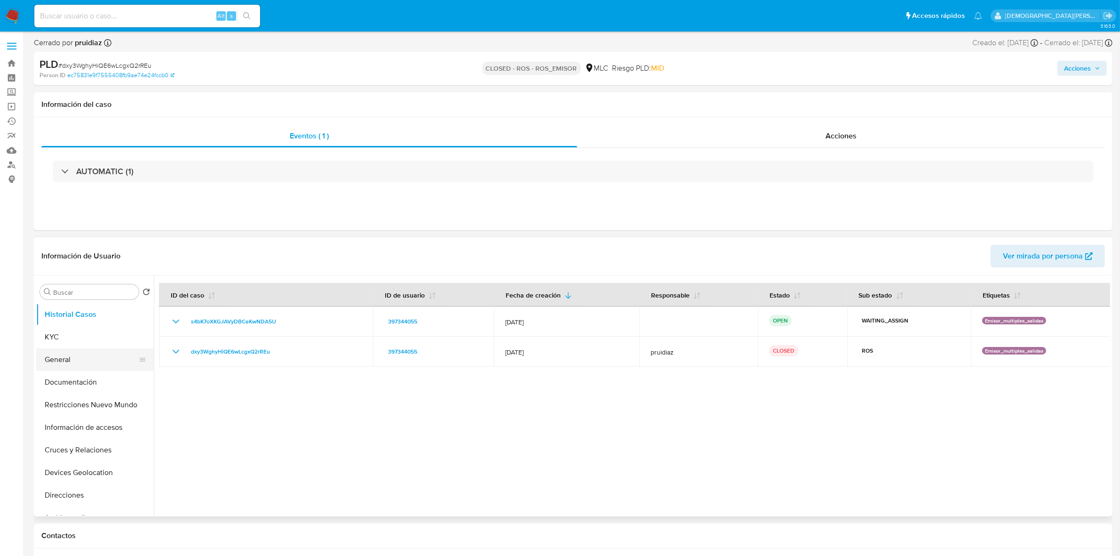
drag, startPoint x: 72, startPoint y: 363, endPoint x: 73, endPoint y: 354, distance: 9.1
click at [73, 354] on button "General" at bounding box center [91, 359] width 110 height 23
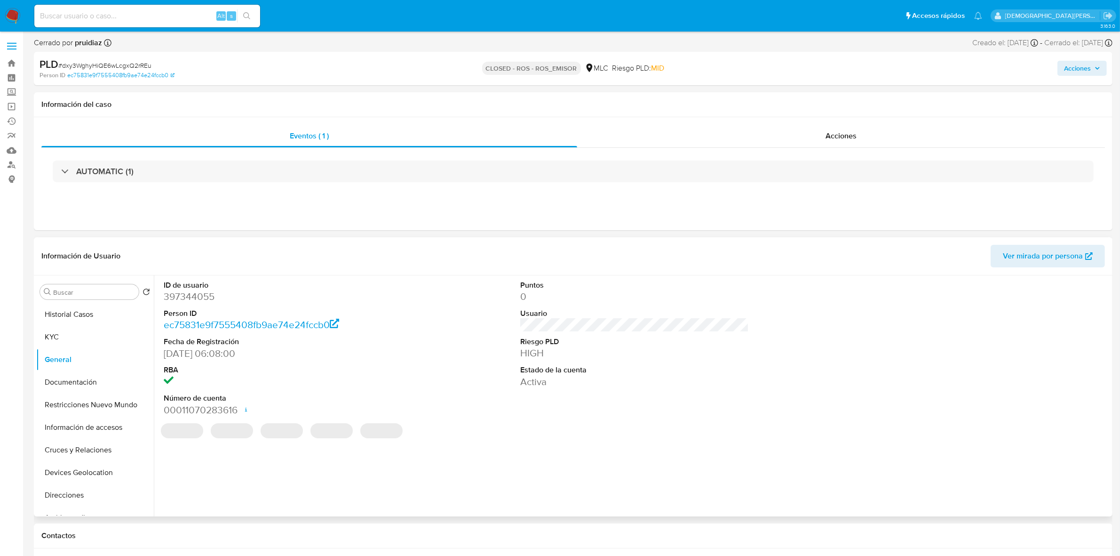
click at [202, 295] on dd "397344055" at bounding box center [278, 296] width 229 height 13
copy dd "397344055"
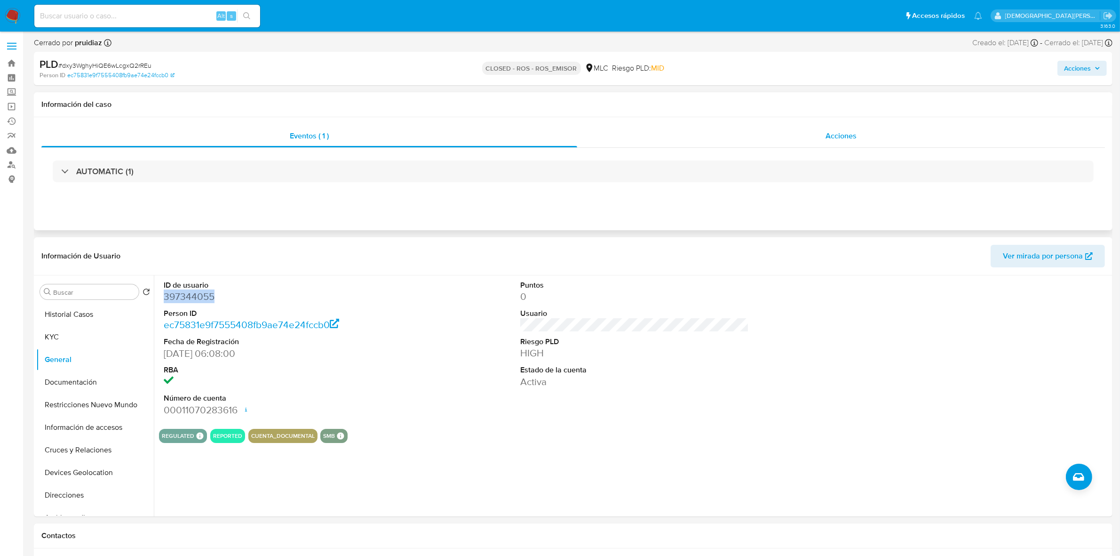
click at [793, 137] on div "Acciones" at bounding box center [841, 136] width 528 height 23
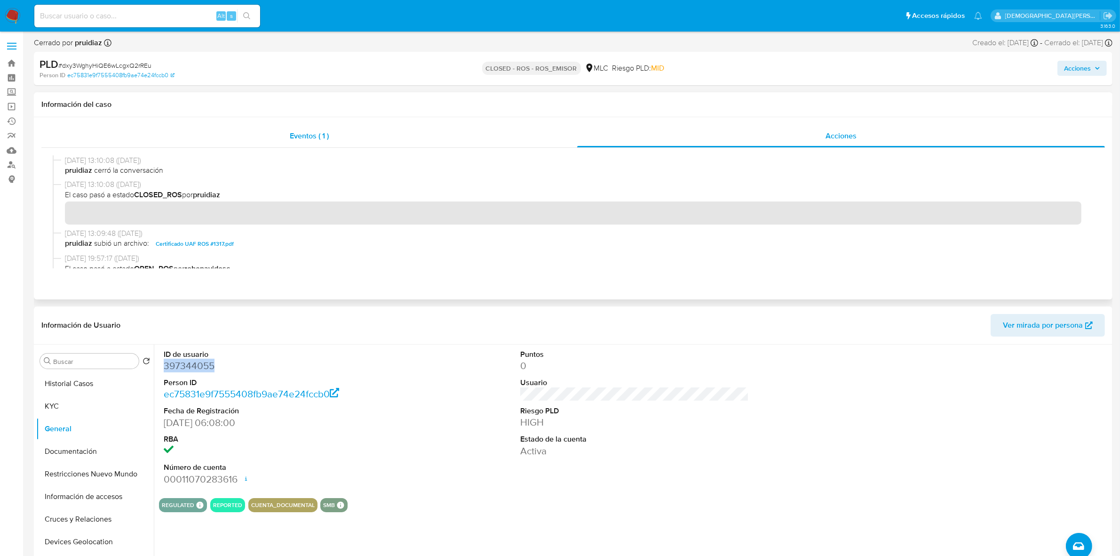
click at [290, 138] on span "Eventos ( 1 )" at bounding box center [309, 135] width 39 height 11
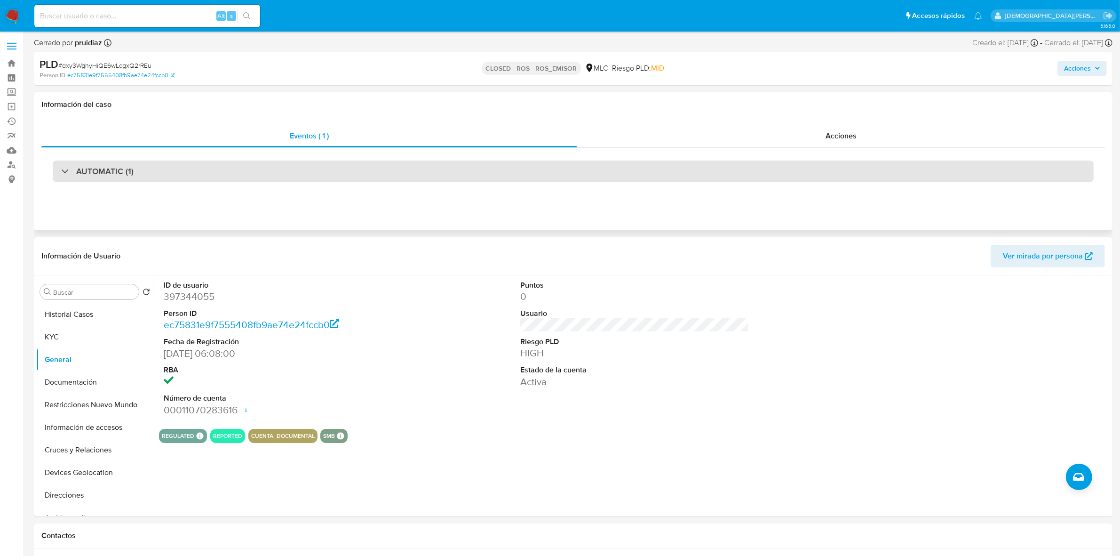
click at [245, 168] on div "AUTOMATIC (1)" at bounding box center [573, 171] width 1041 height 22
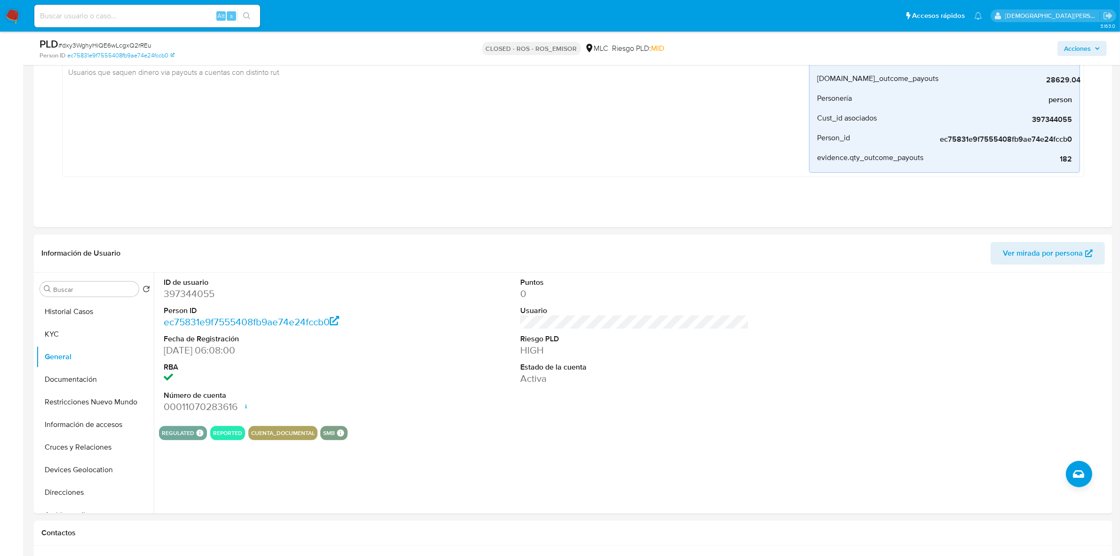
scroll to position [412, 0]
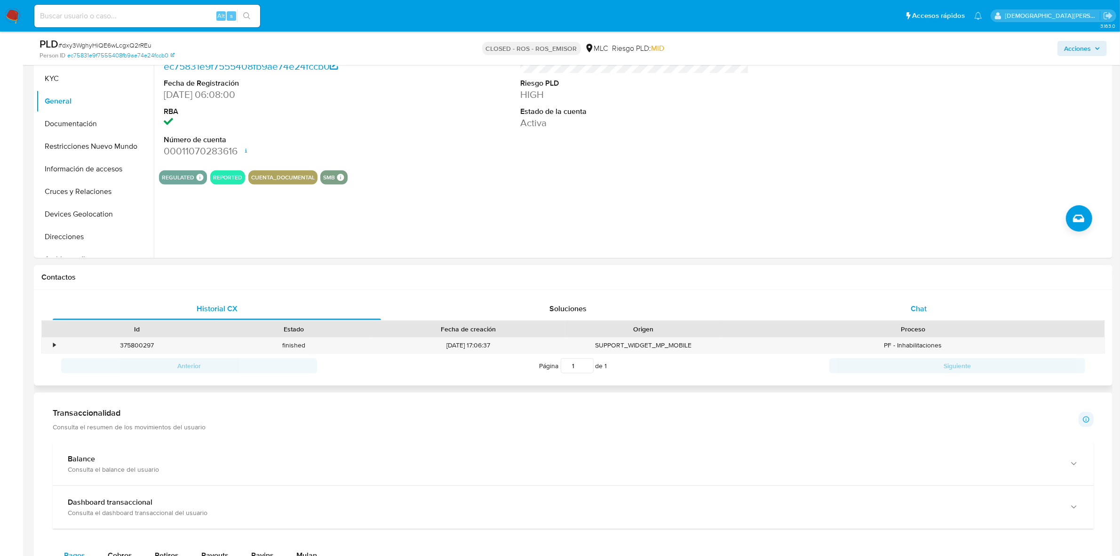
click at [916, 301] on div "Chat" at bounding box center [919, 308] width 328 height 23
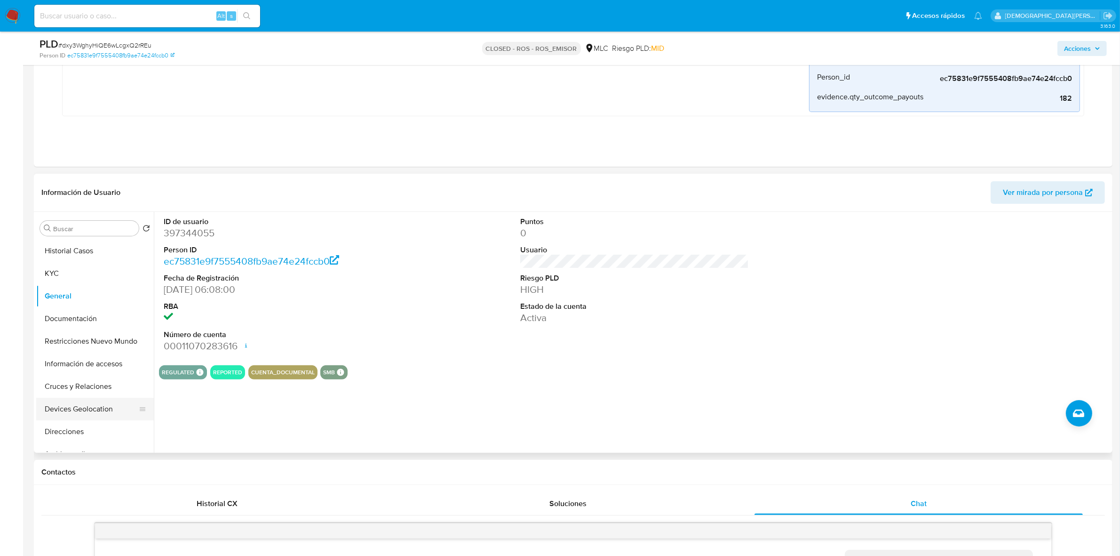
scroll to position [118, 0]
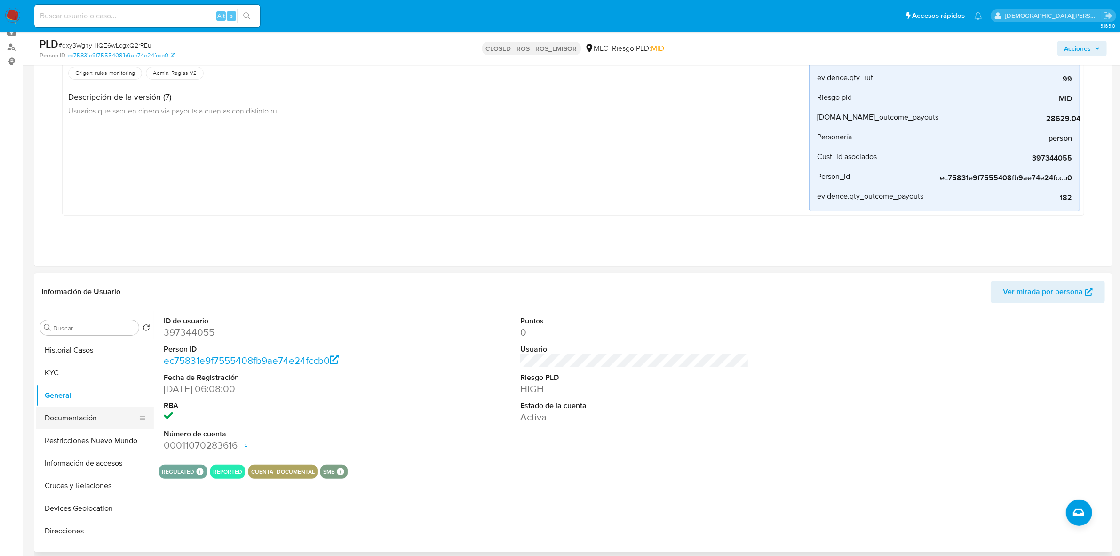
click at [76, 427] on button "Documentación" at bounding box center [91, 418] width 110 height 23
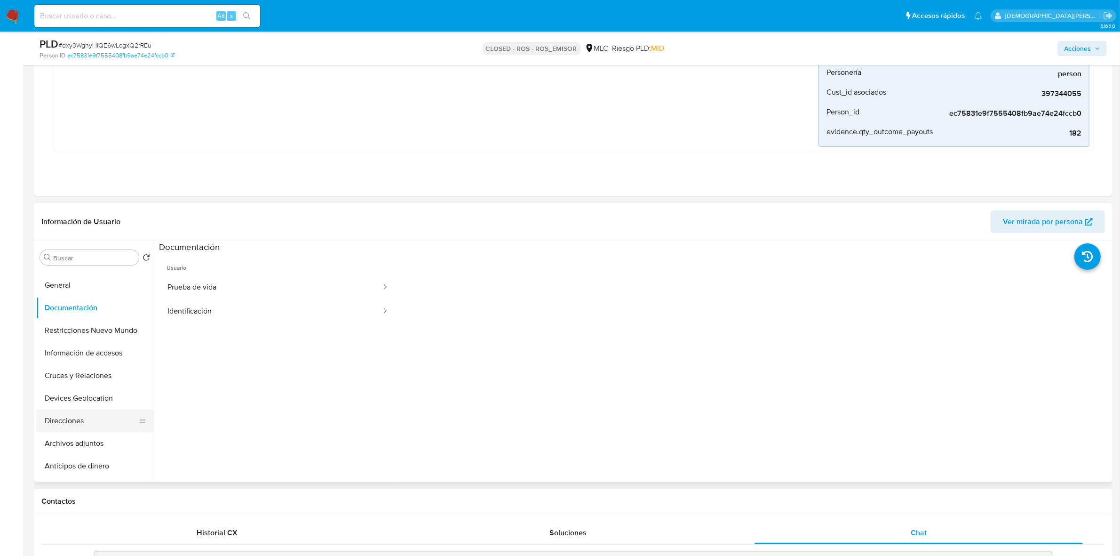
scroll to position [59, 0]
click at [88, 422] on button "Archivos adjuntos" at bounding box center [91, 424] width 110 height 23
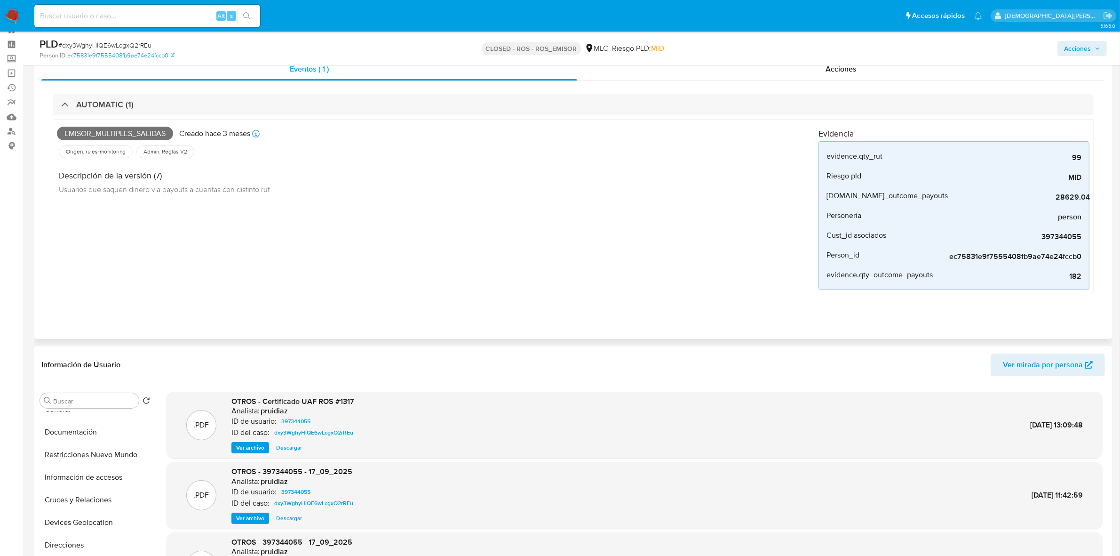
scroll to position [0, 0]
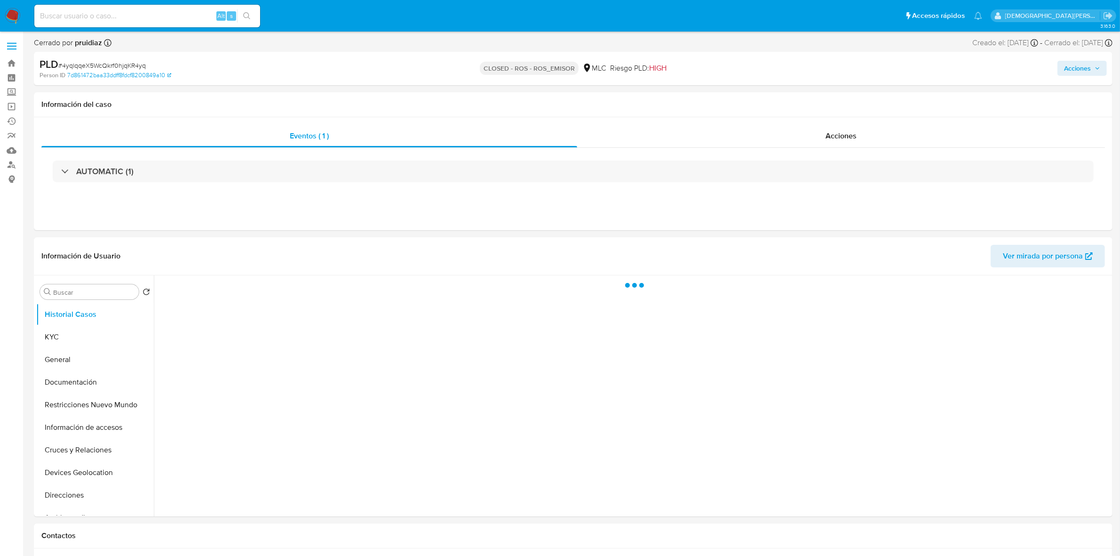
select select "10"
